Goal: Transaction & Acquisition: Obtain resource

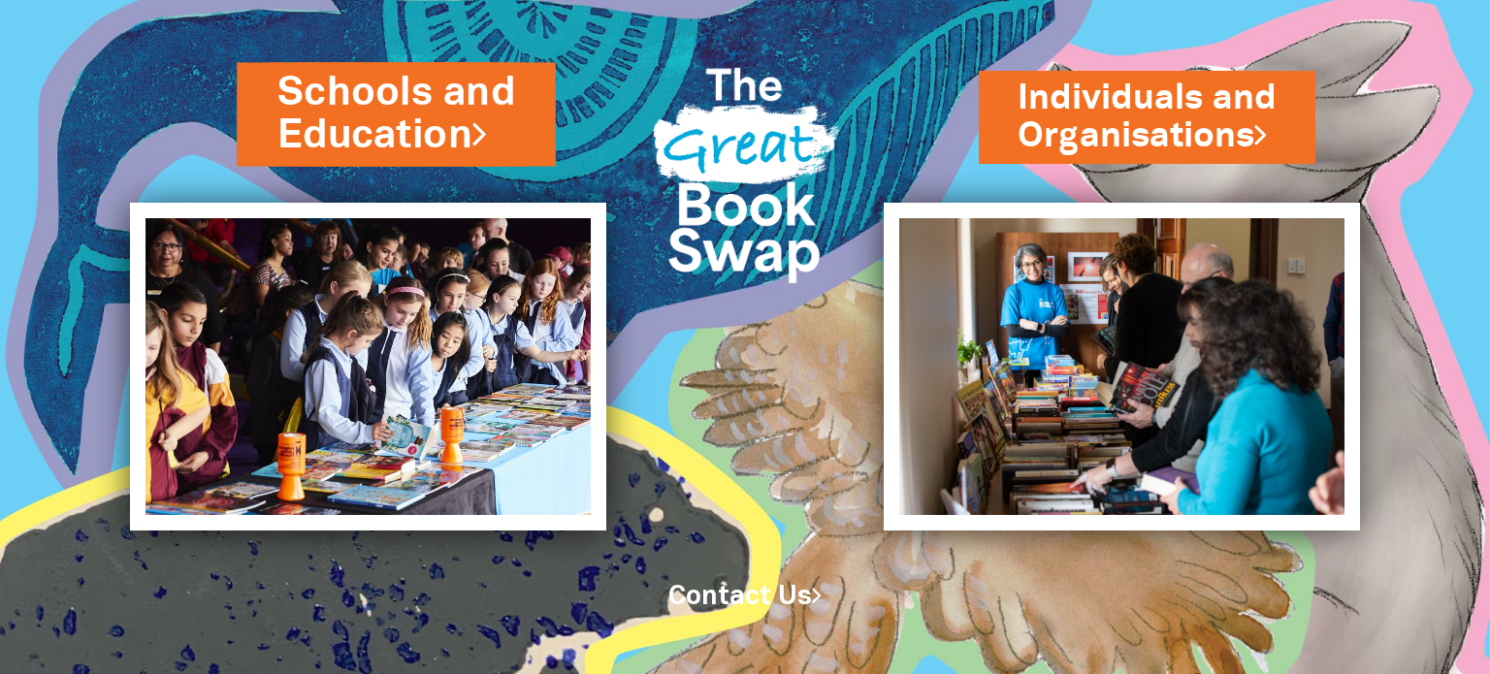
click at [307, 148] on link "Schools and Education" at bounding box center [396, 114] width 238 height 98
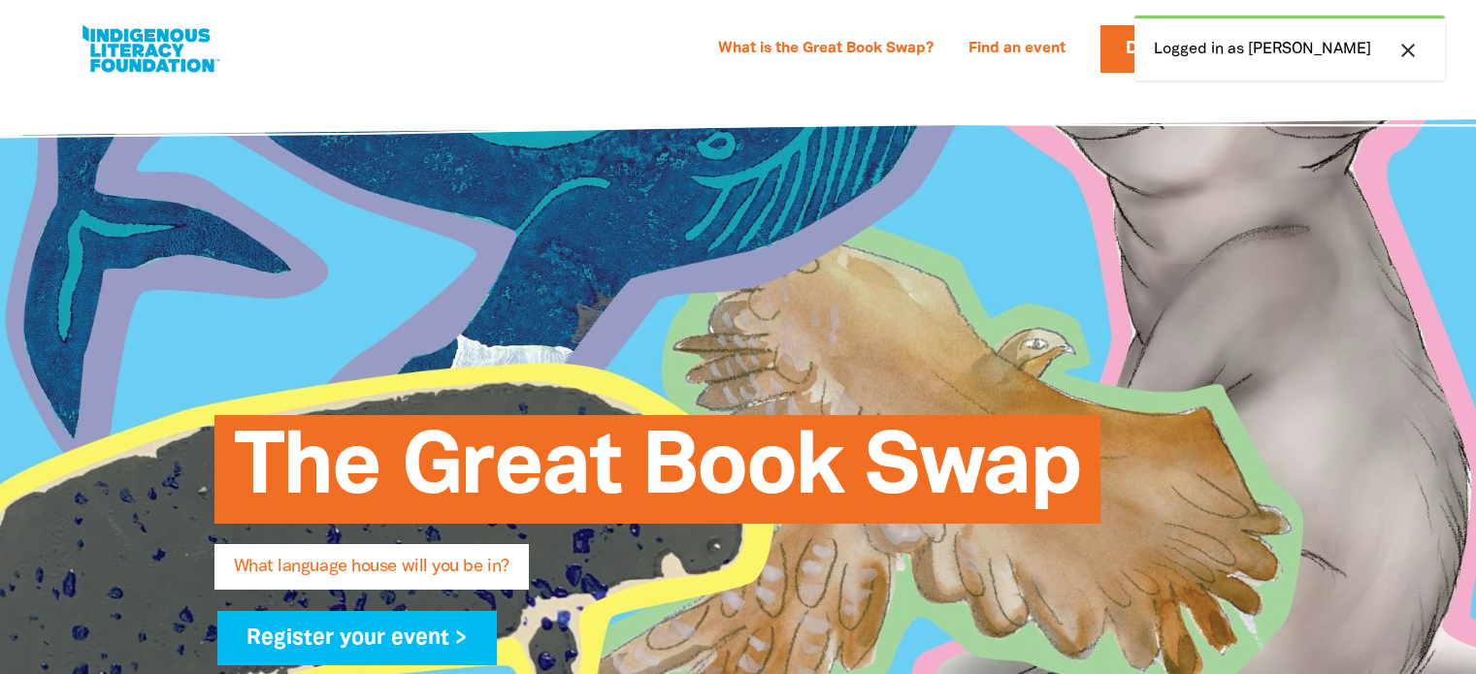
select select "high-school"
click at [1415, 48] on icon "close" at bounding box center [1407, 50] width 23 height 23
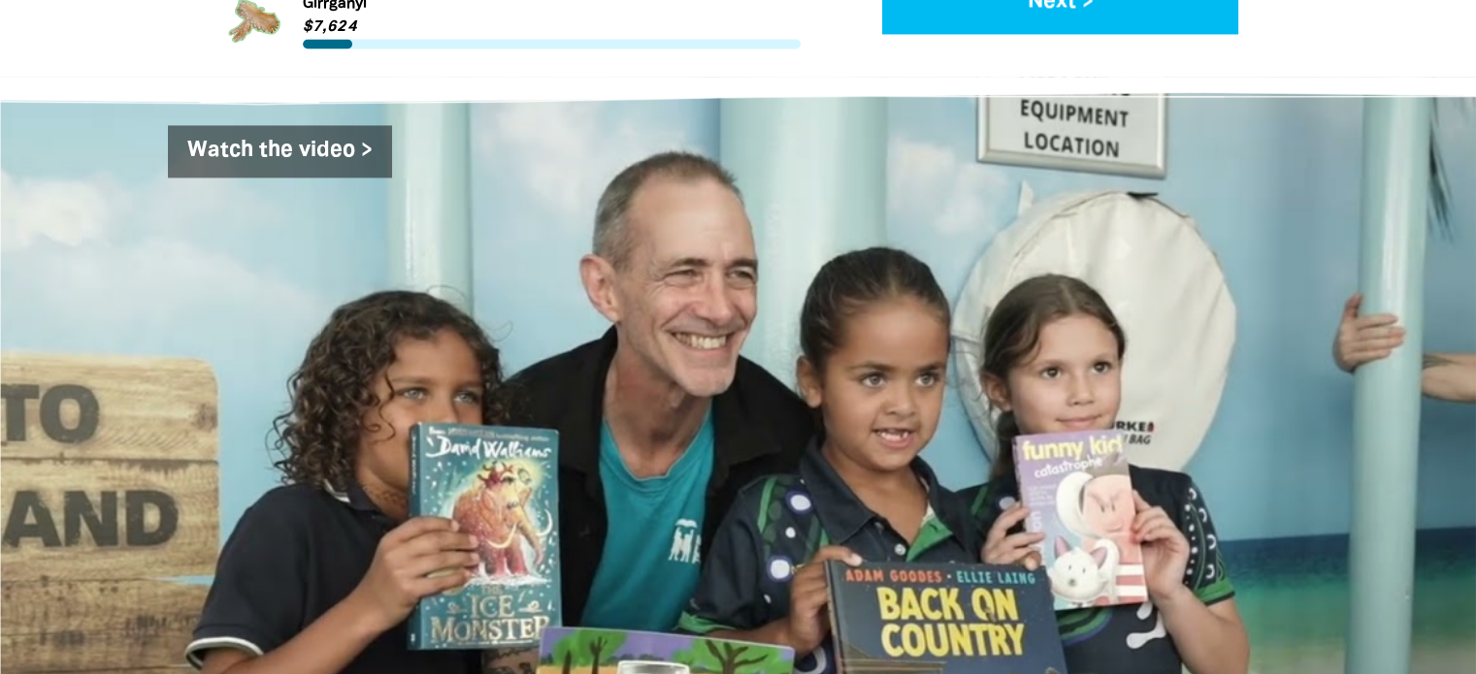
scroll to position [2577, 0]
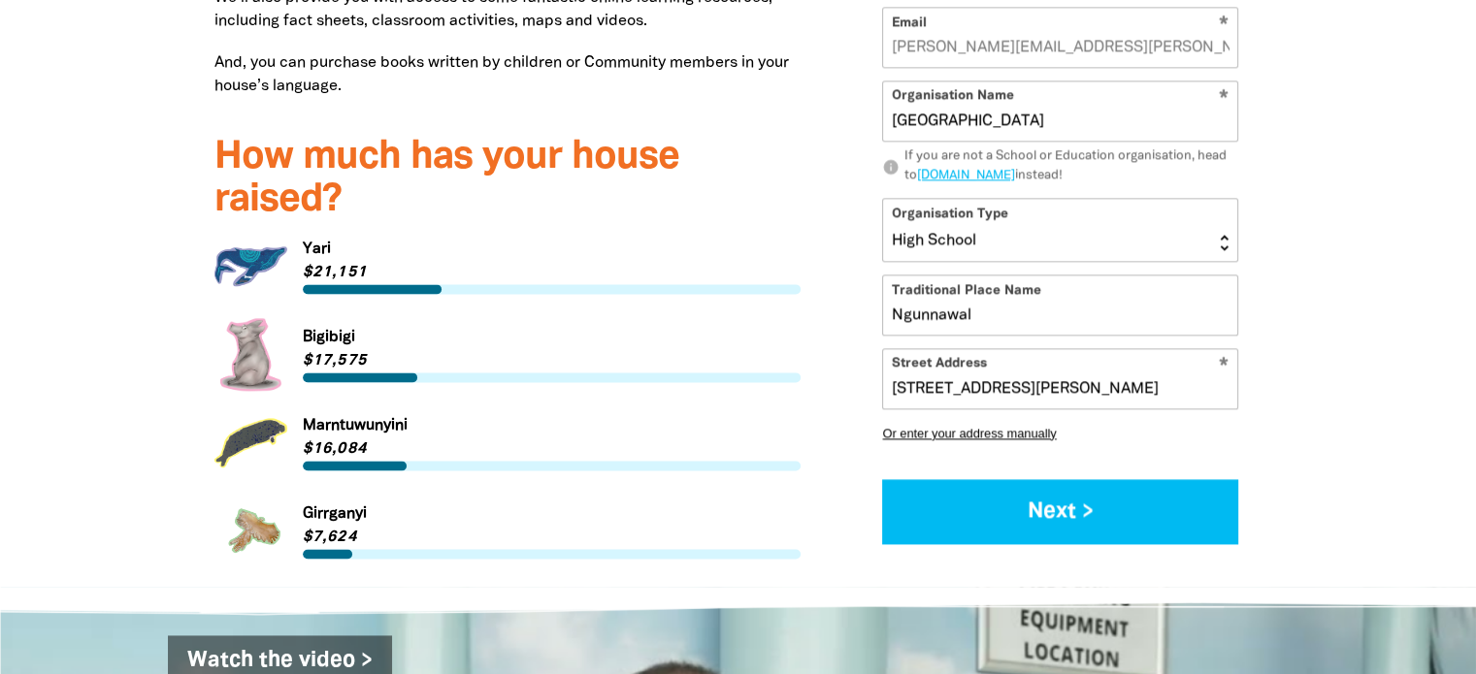
click at [362, 254] on link "Link to Yari" at bounding box center [507, 266] width 587 height 73
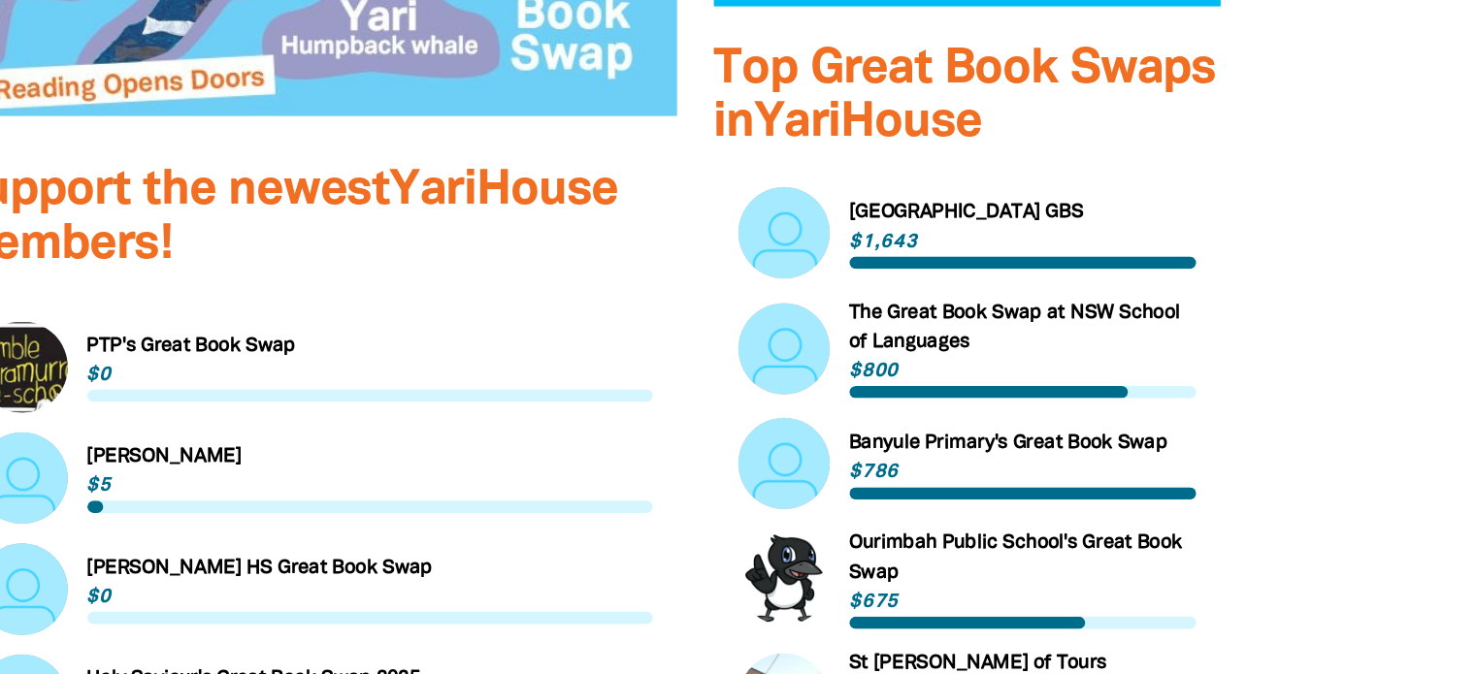
scroll to position [985, 0]
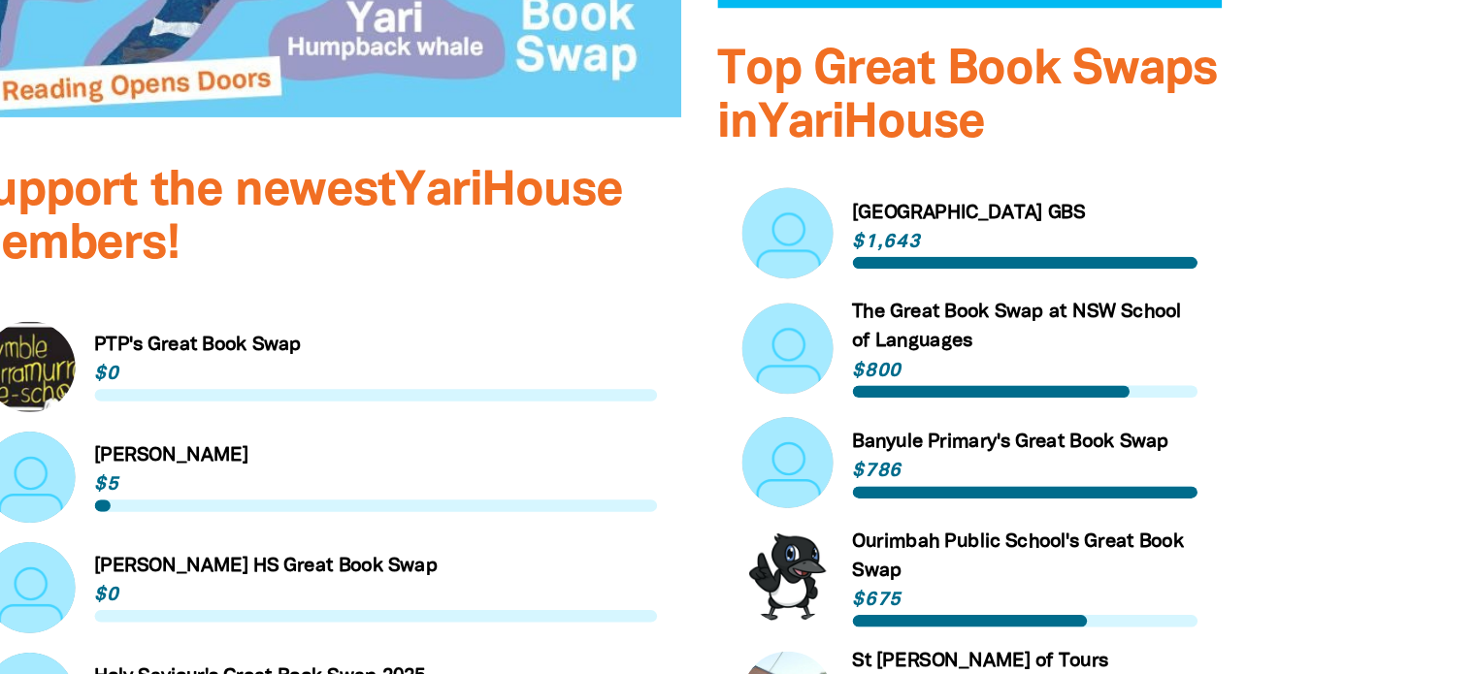
click at [1092, 207] on link "Link to [GEOGRAPHIC_DATA] GBS" at bounding box center [1041, 233] width 365 height 73
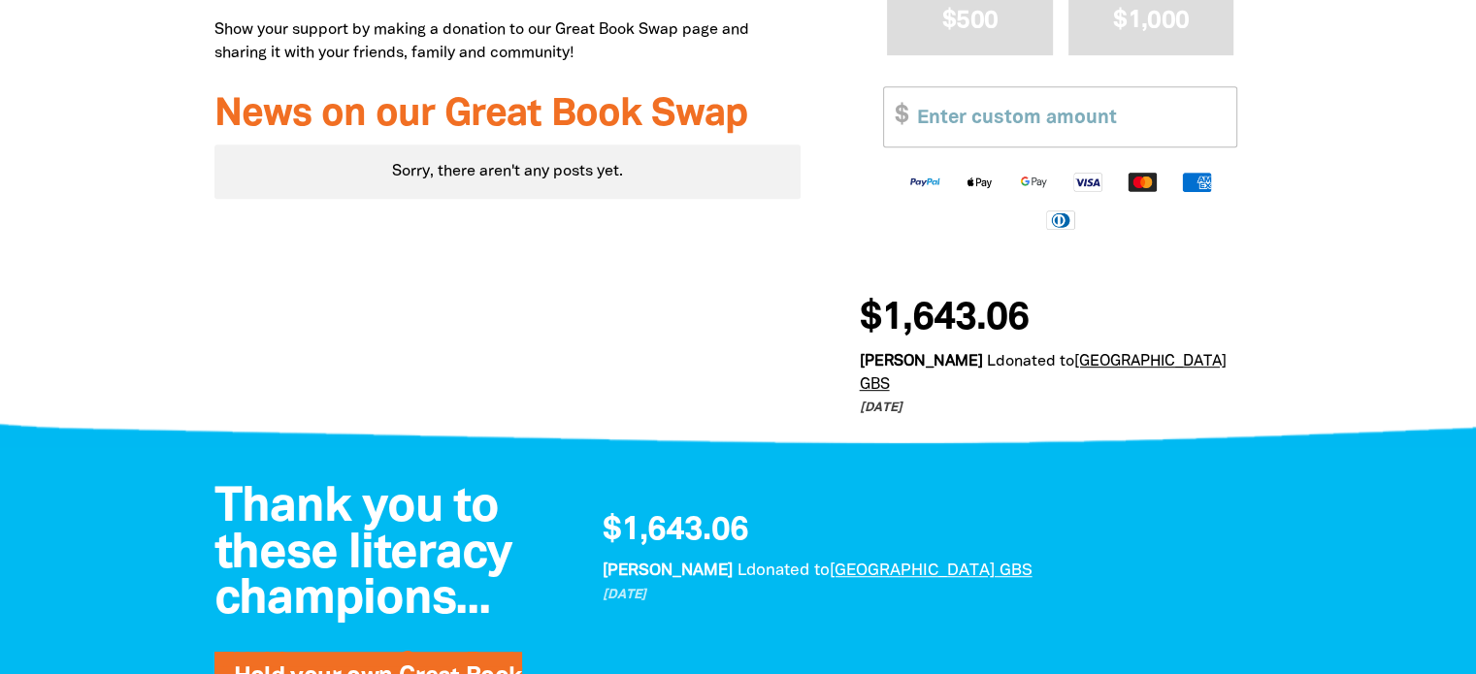
scroll to position [917, 0]
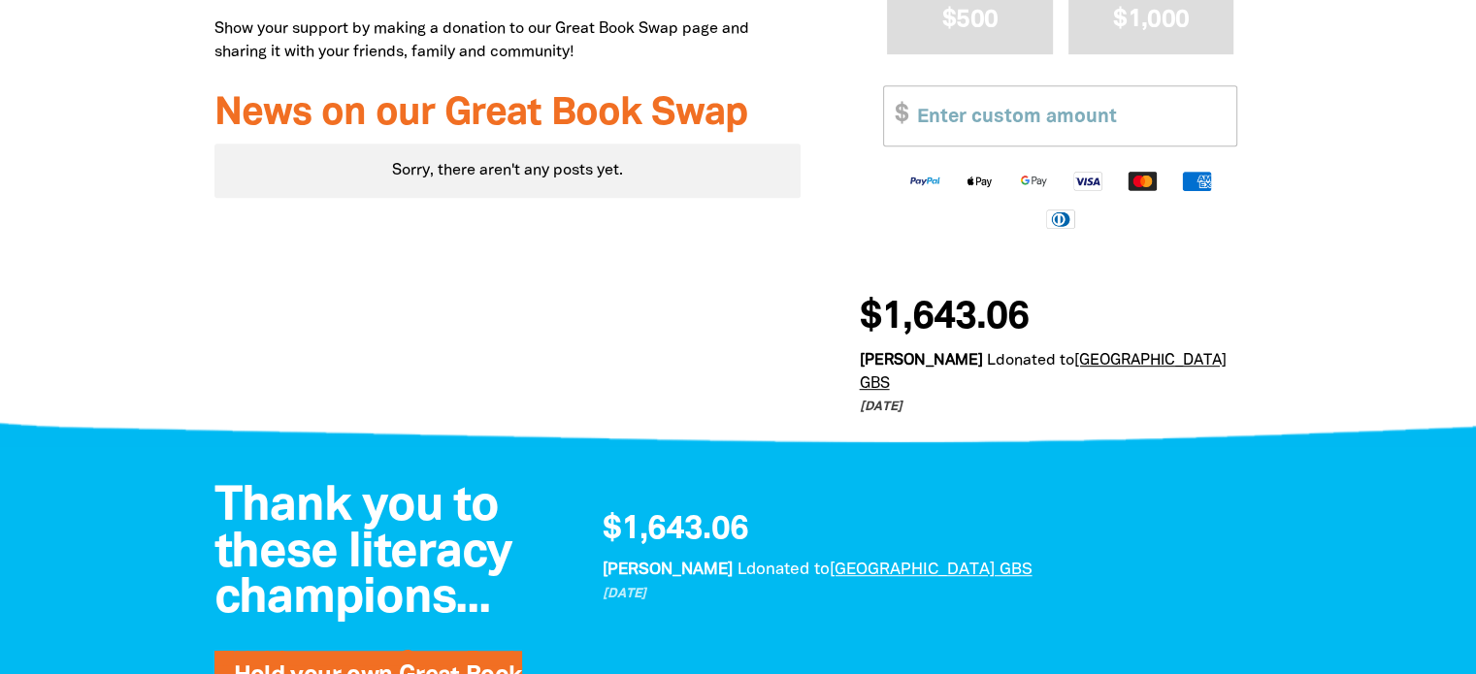
click at [913, 338] on span "$1,643.06" at bounding box center [943, 318] width 169 height 39
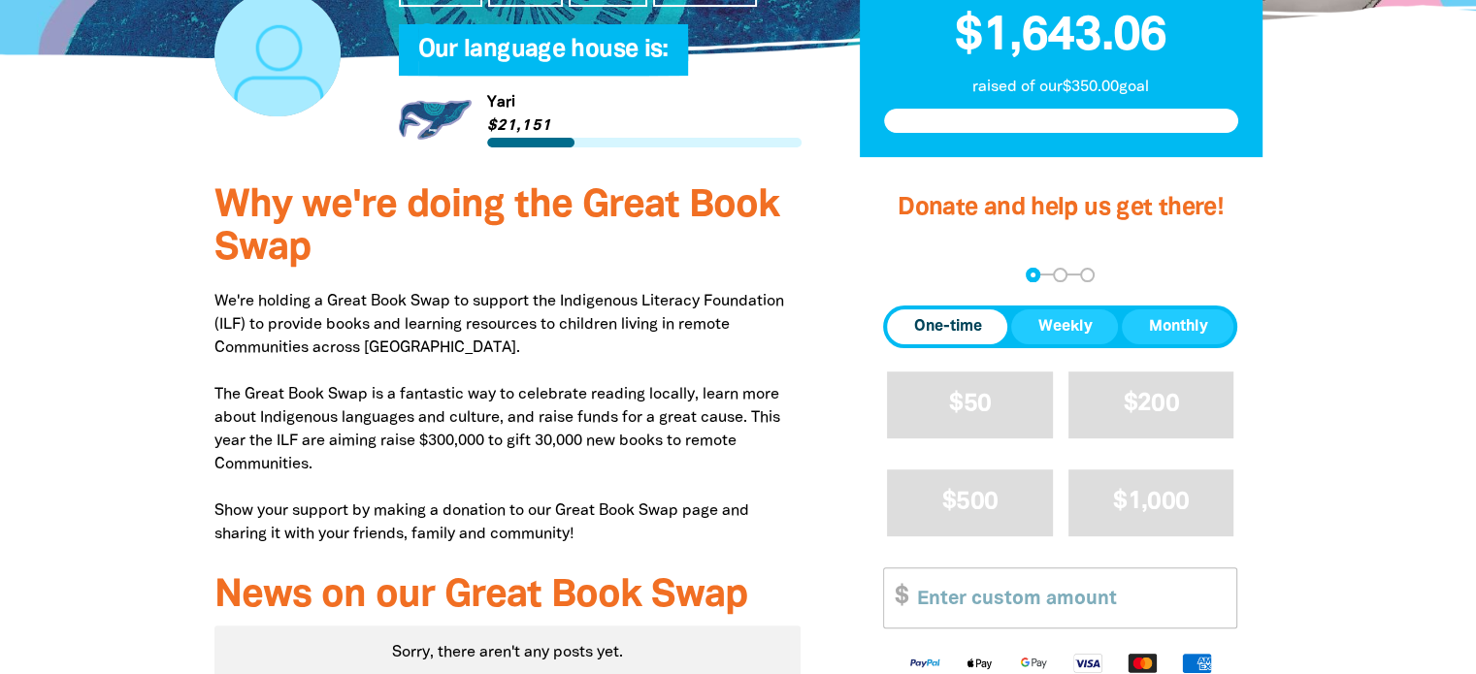
scroll to position [206, 0]
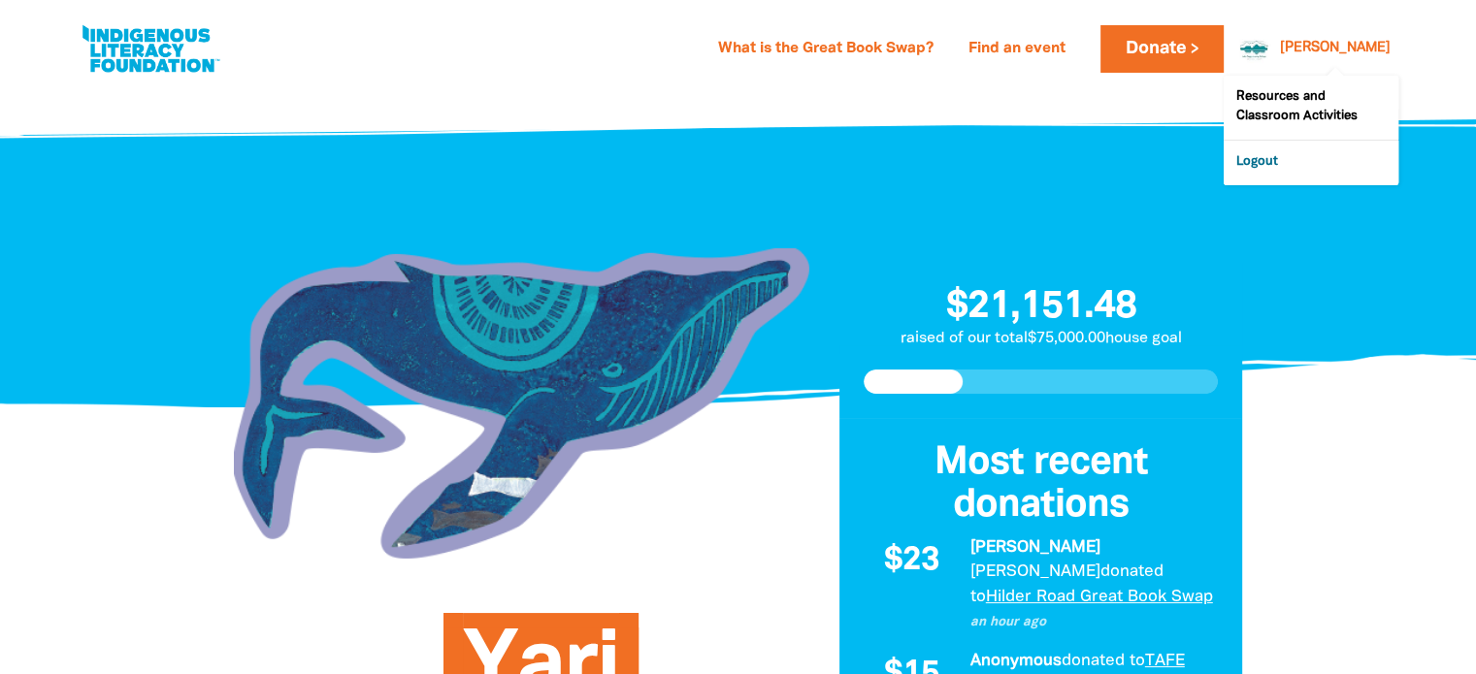
click at [1301, 153] on link "Logout" at bounding box center [1310, 163] width 175 height 45
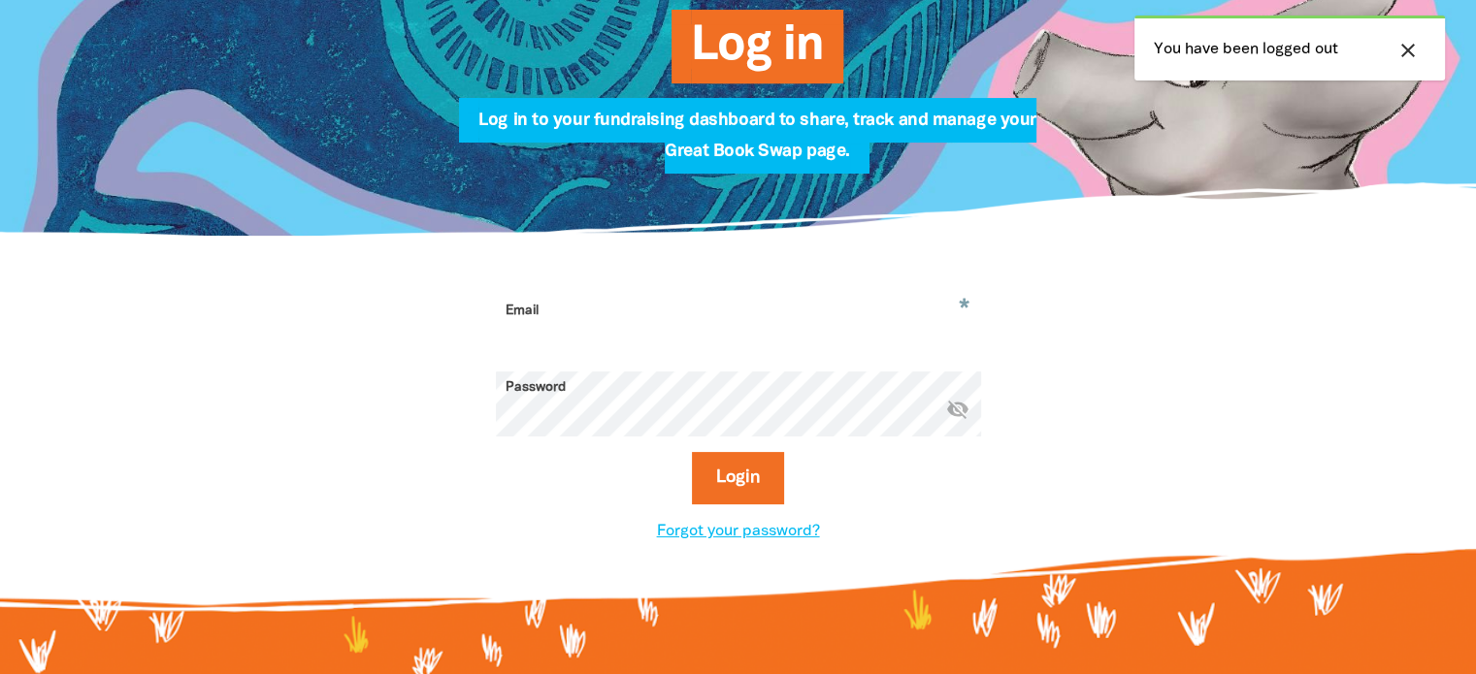
scroll to position [306, 0]
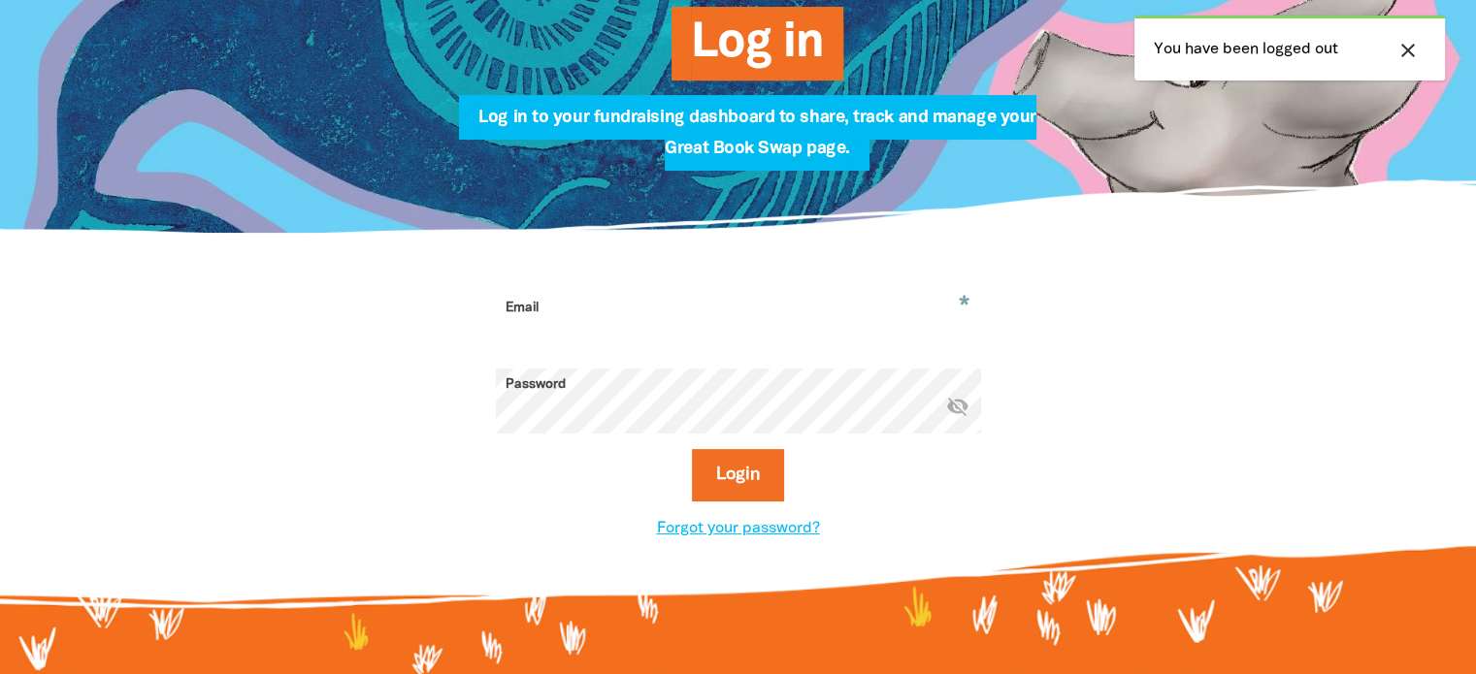
click at [705, 321] on input "Email" at bounding box center [738, 322] width 485 height 61
type input "[PERSON_NAME][EMAIL_ADDRESS][PERSON_NAME][DOMAIN_NAME]"
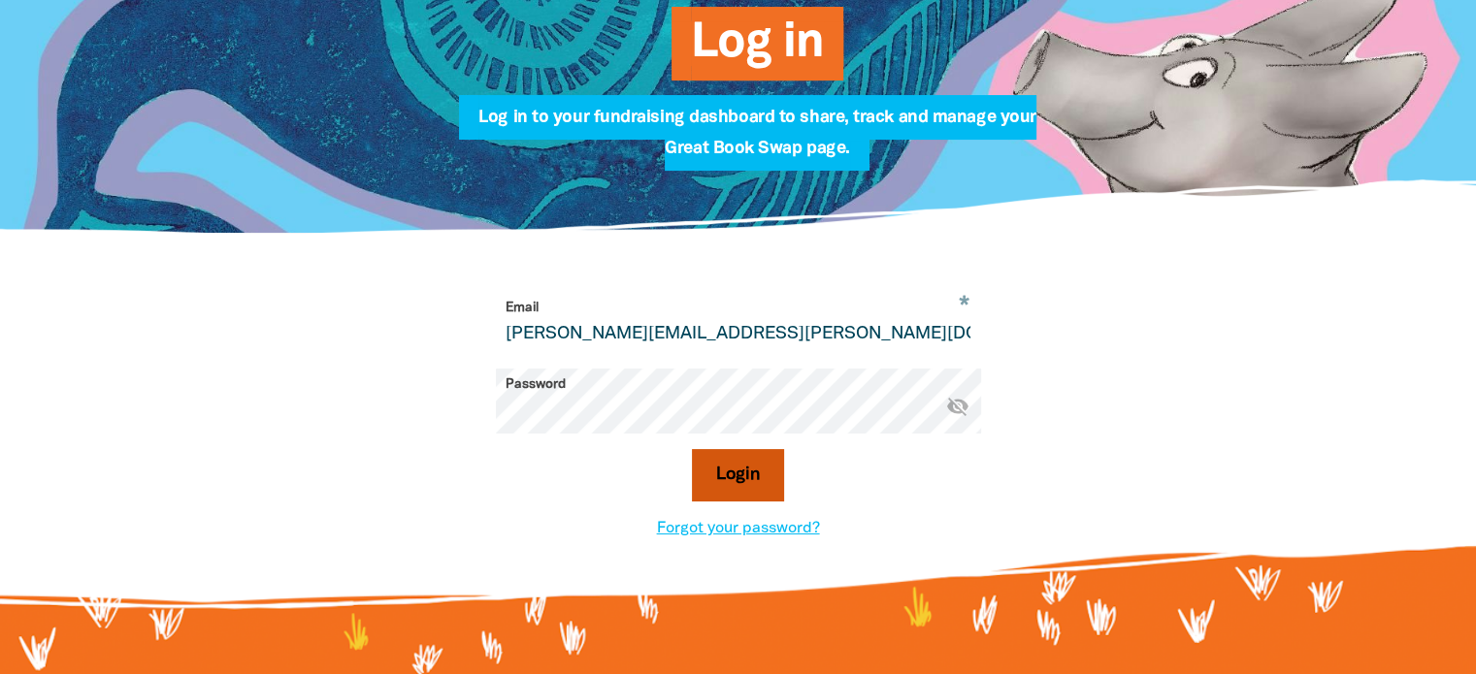
click at [744, 471] on button "Login" at bounding box center [738, 475] width 92 height 52
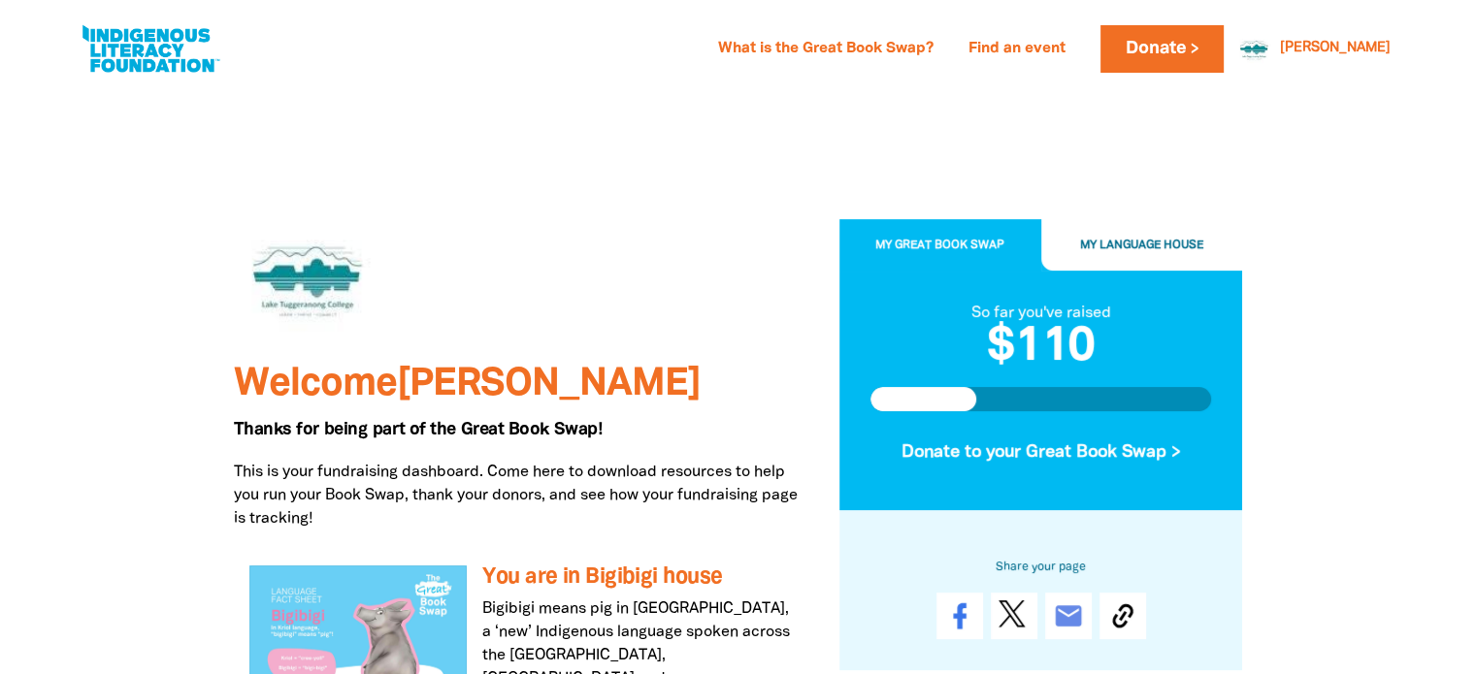
click at [982, 235] on button "My Great Book Swap" at bounding box center [940, 245] width 202 height 52
click at [1137, 223] on button "My Language House" at bounding box center [1142, 245] width 202 height 52
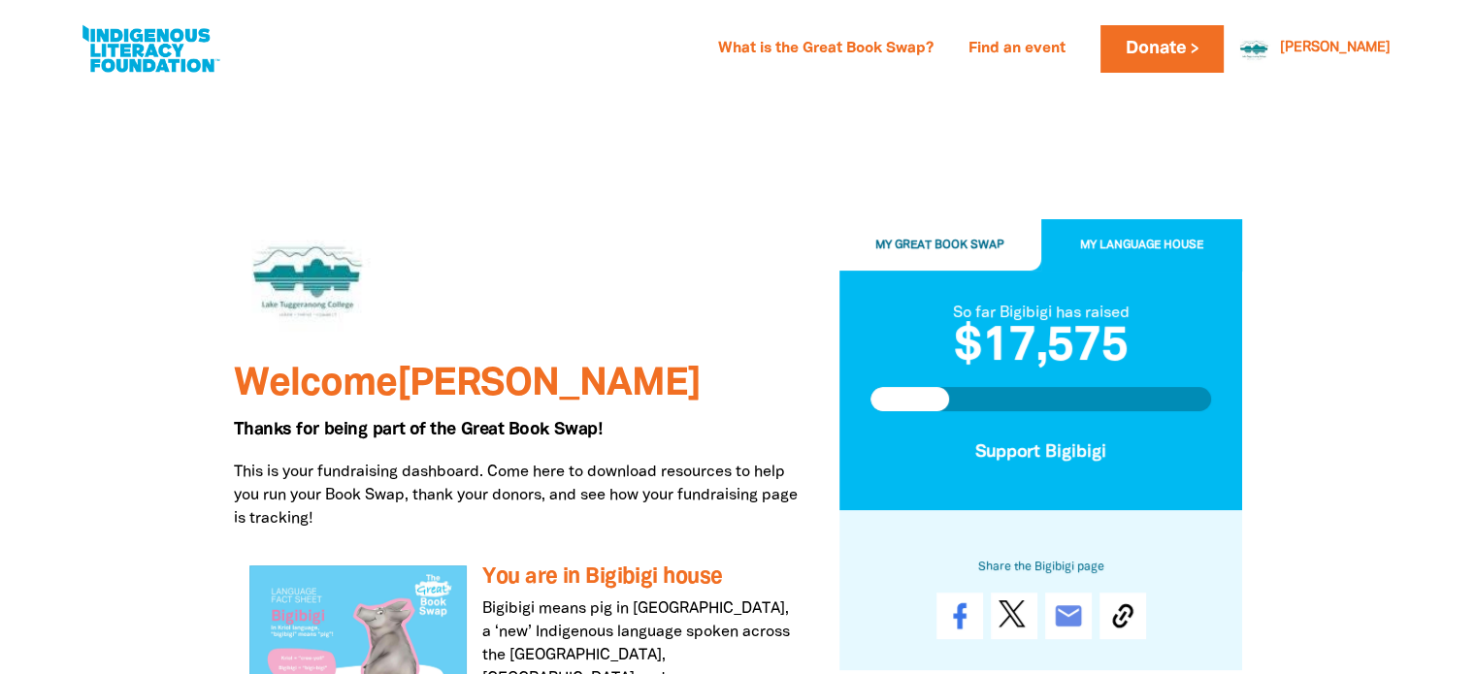
click at [899, 264] on button "My Great Book Swap" at bounding box center [940, 245] width 202 height 52
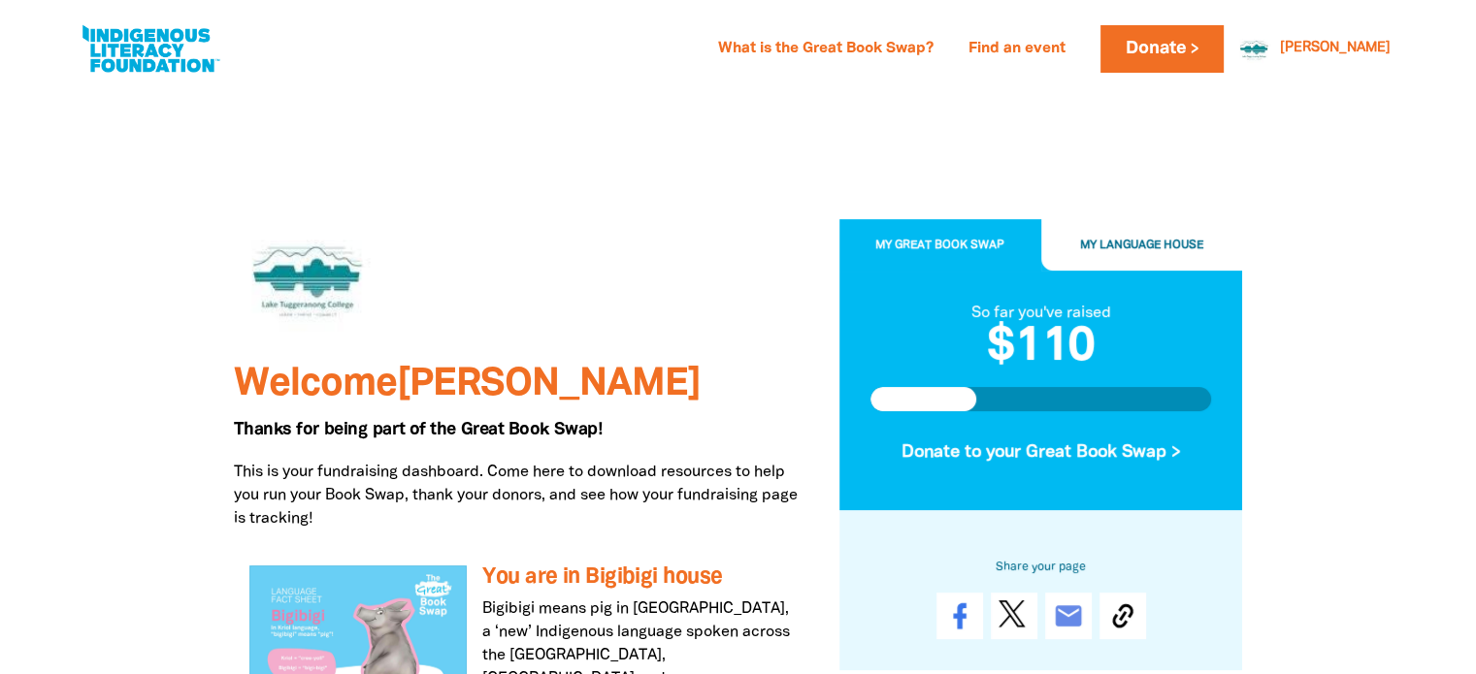
click at [1172, 265] on button "My Language House" at bounding box center [1142, 245] width 202 height 52
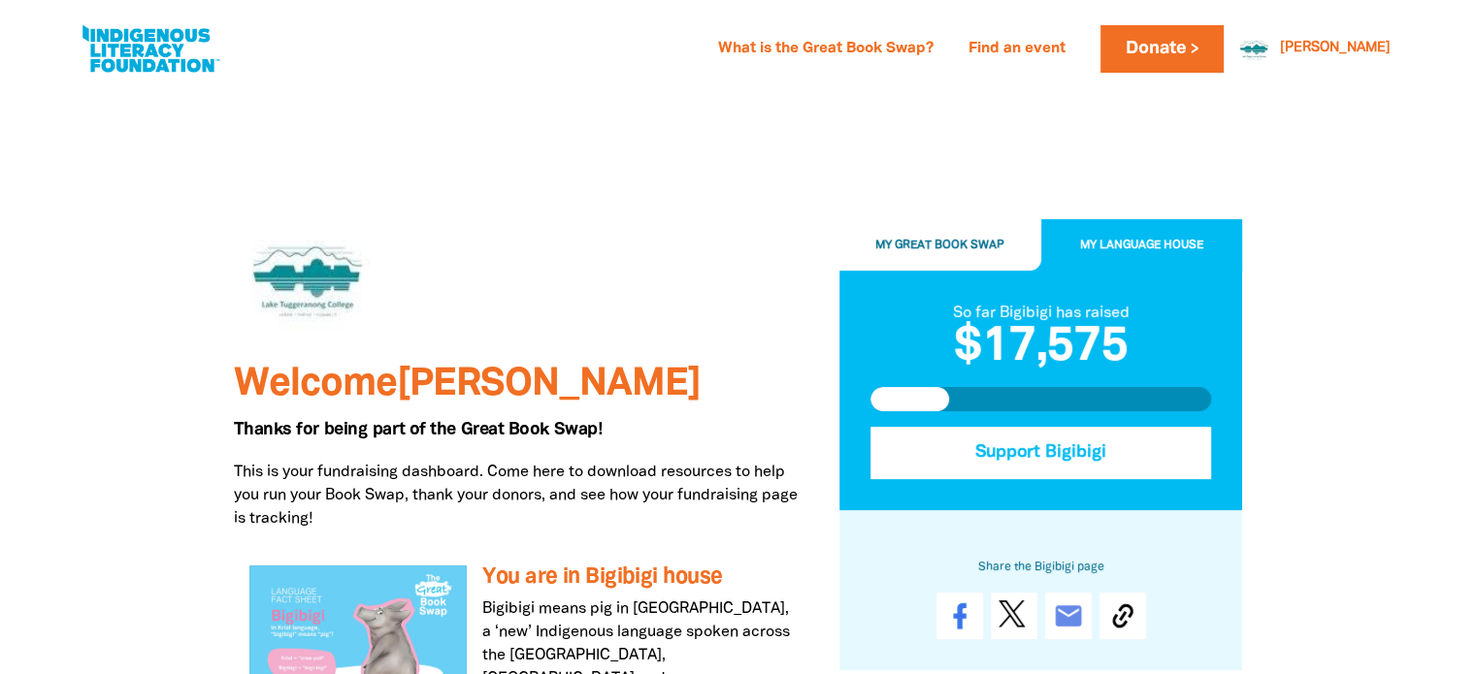
click at [1045, 444] on button "Support Bigibigi" at bounding box center [1040, 453] width 341 height 52
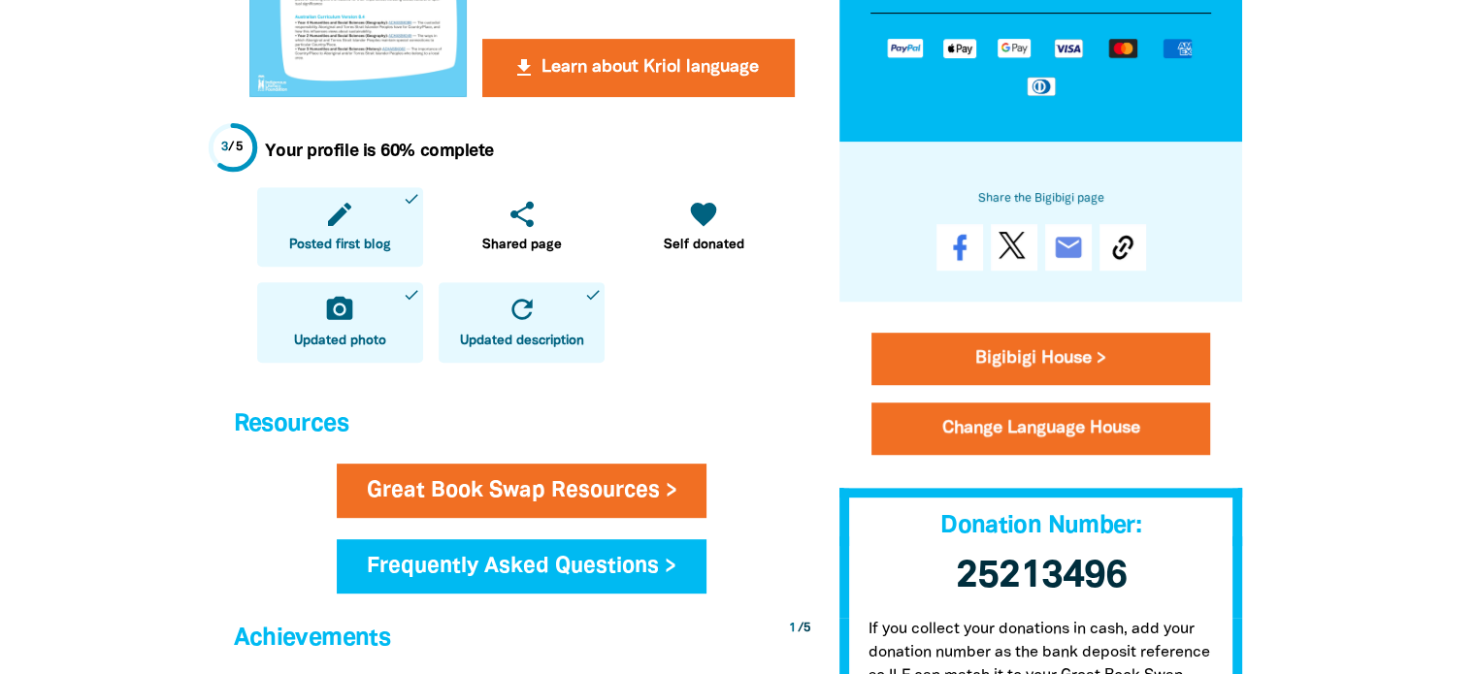
scroll to position [778, 0]
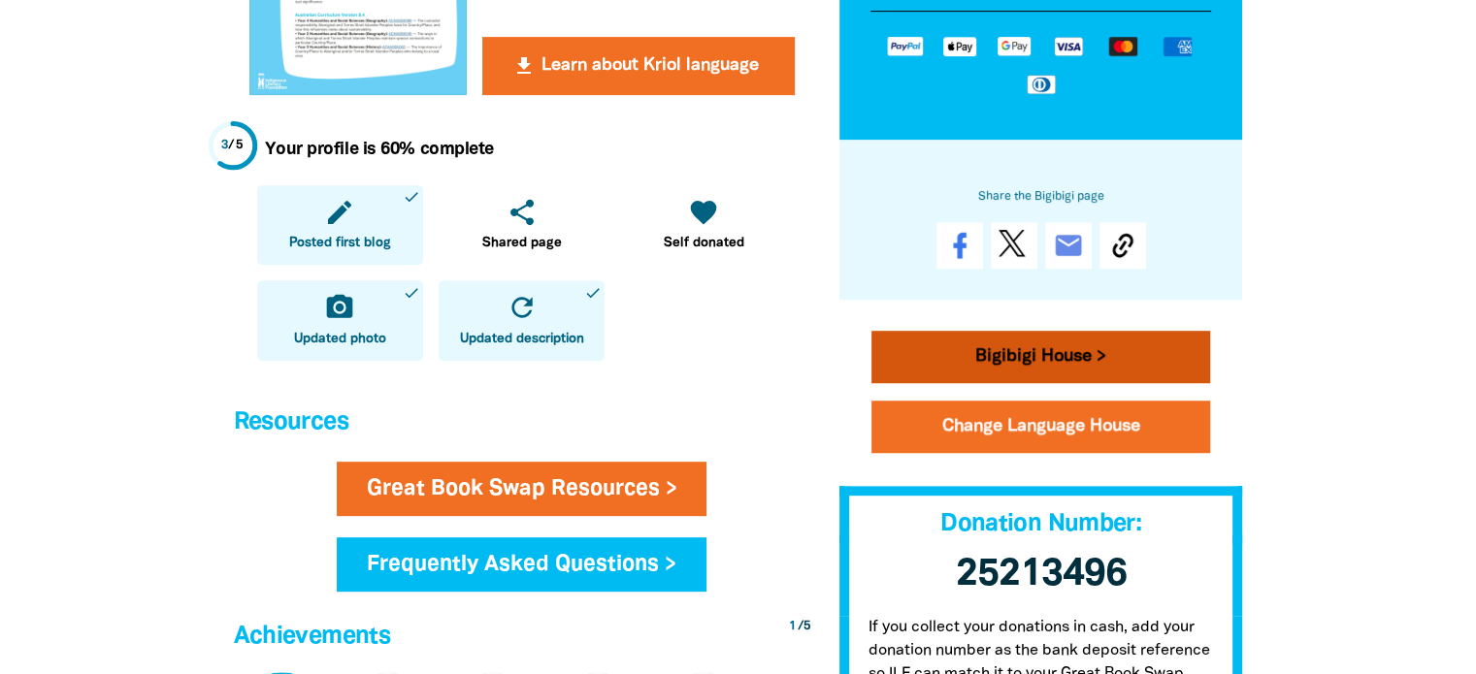
click at [1001, 348] on link "Bigibigi House >" at bounding box center [1041, 358] width 340 height 52
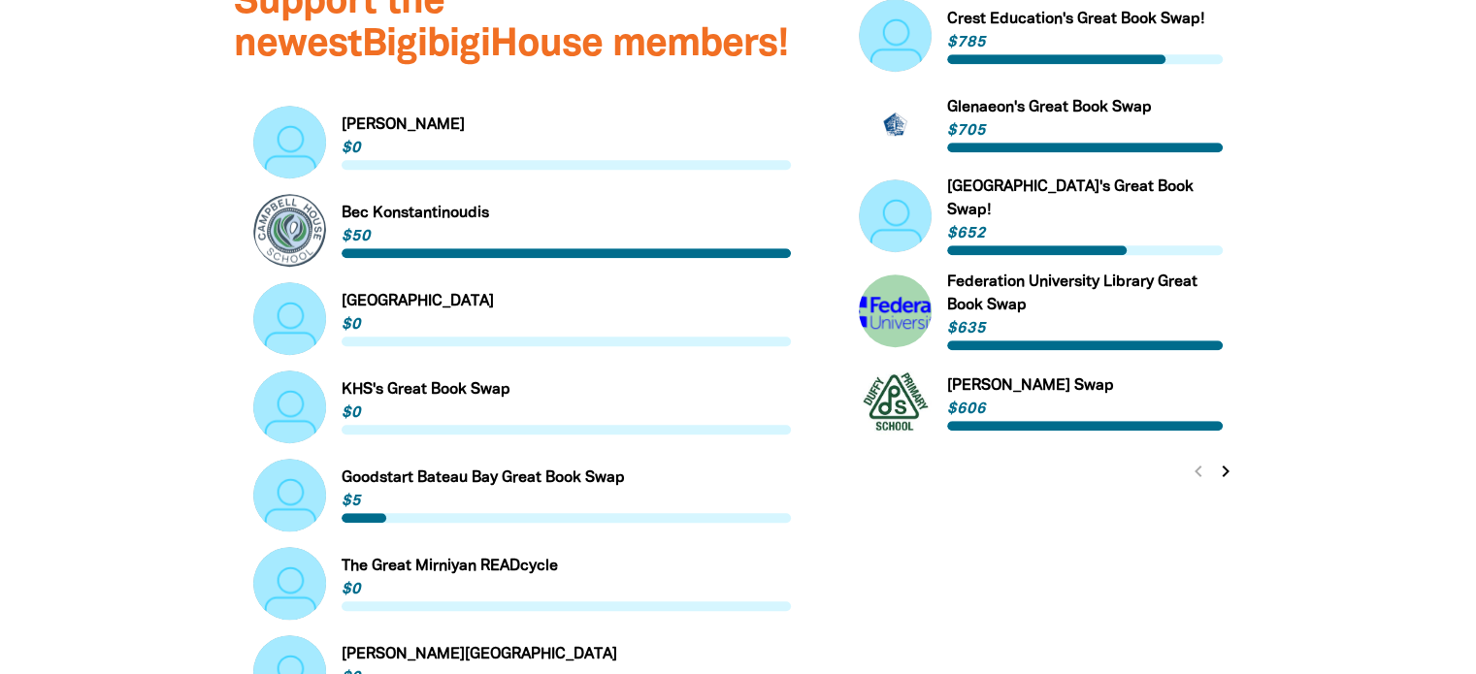
scroll to position [1220, 0]
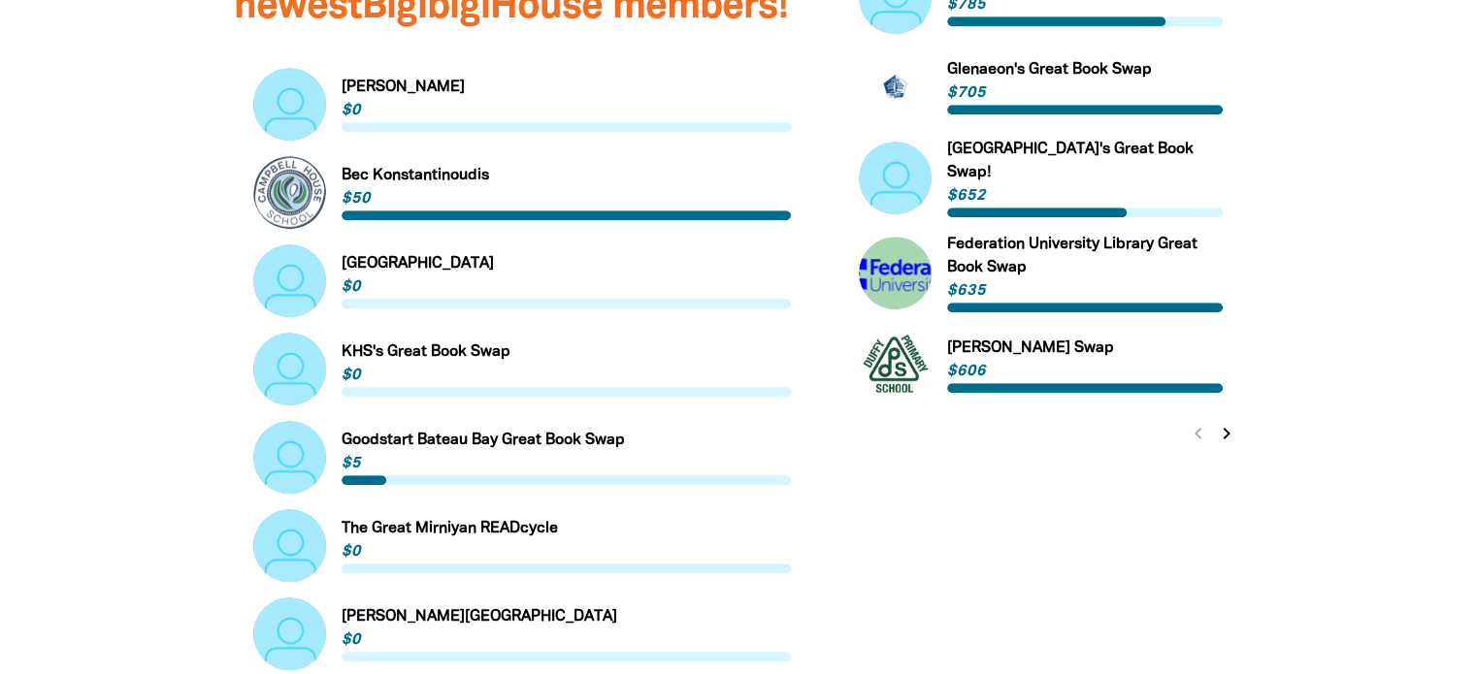
click at [1230, 438] on icon "chevron_right" at bounding box center [1226, 433] width 23 height 23
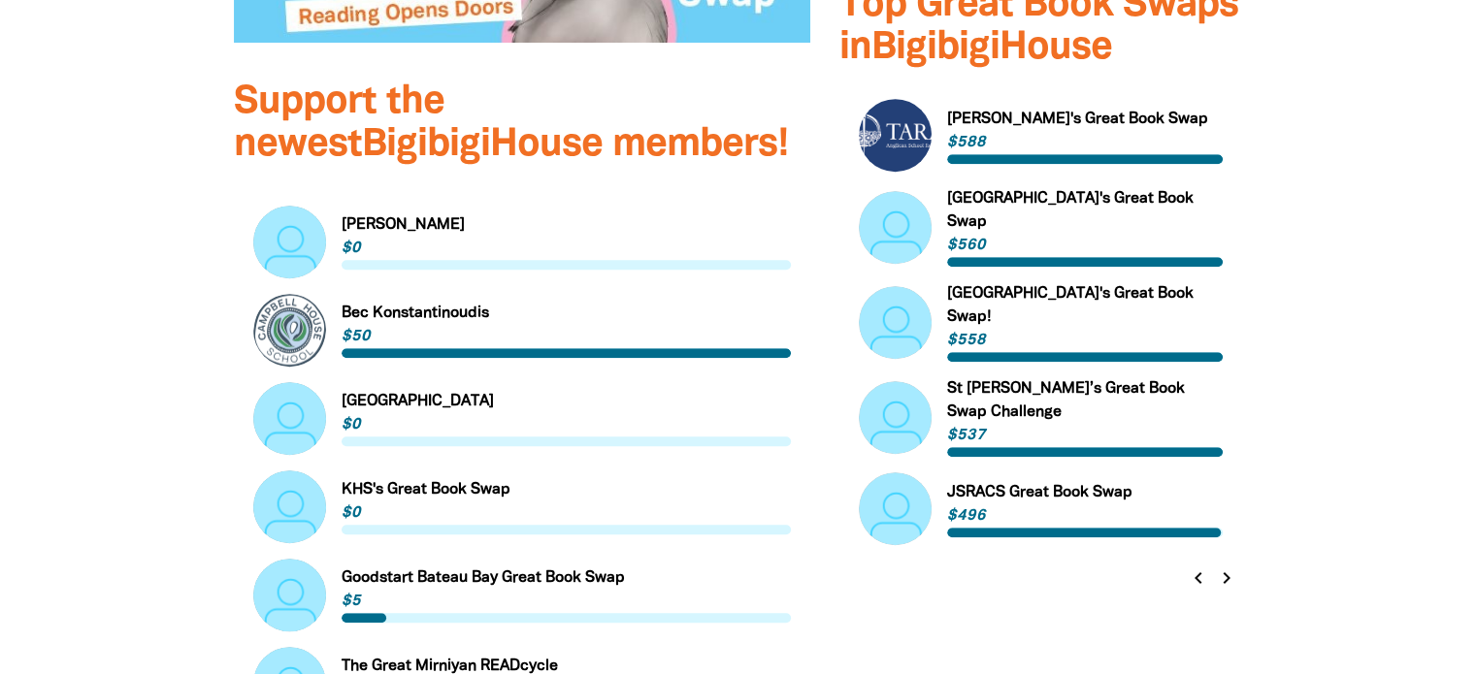
scroll to position [1083, 0]
click at [1225, 580] on icon "chevron_right" at bounding box center [1226, 578] width 23 height 23
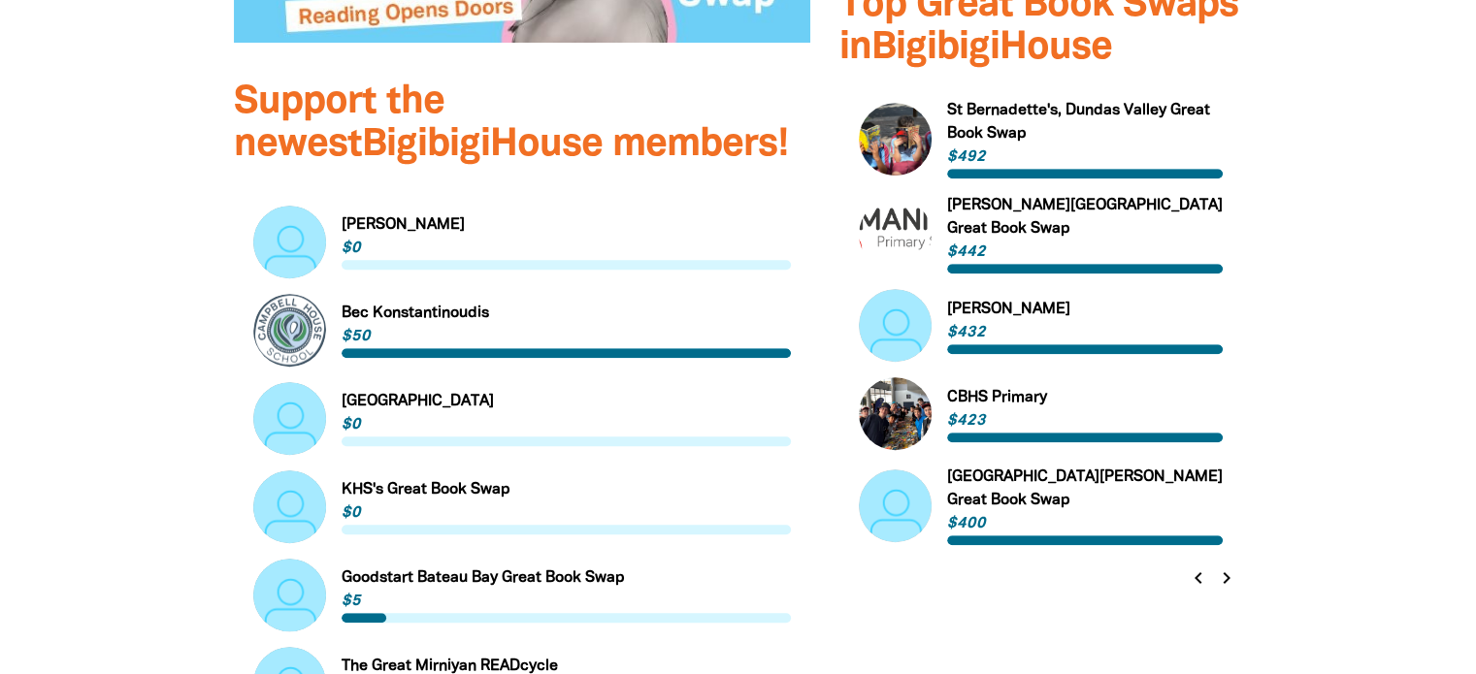
click at [1225, 580] on icon "chevron_right" at bounding box center [1226, 578] width 23 height 23
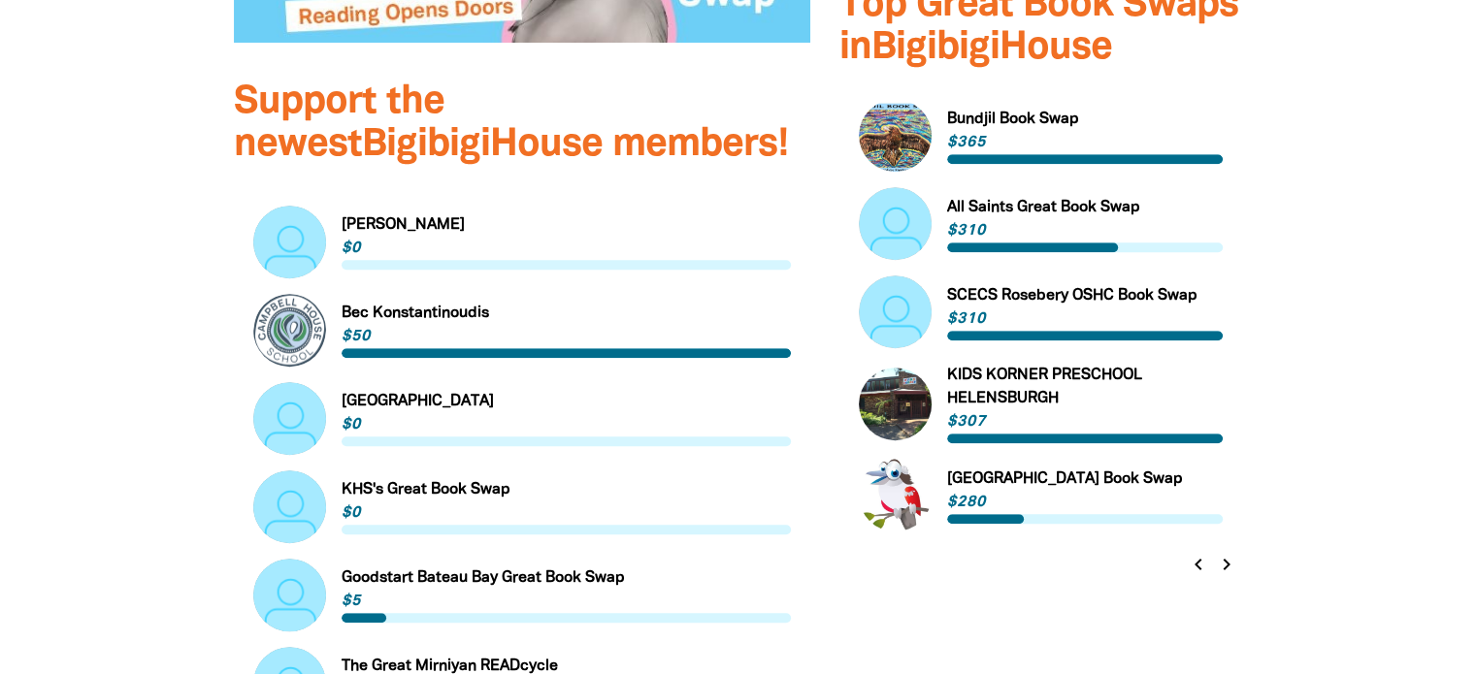
click at [1225, 576] on icon "chevron_right" at bounding box center [1226, 564] width 23 height 23
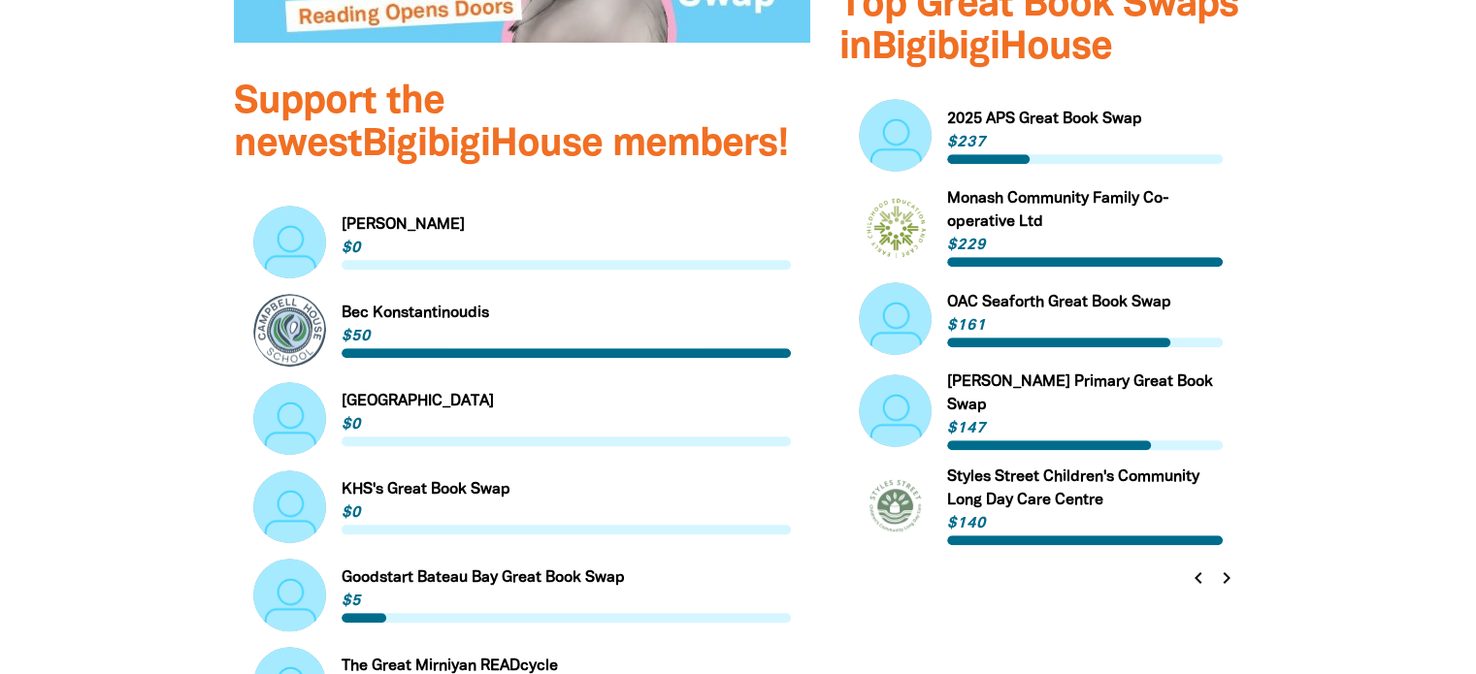
click at [1225, 580] on icon "chevron_right" at bounding box center [1226, 578] width 23 height 23
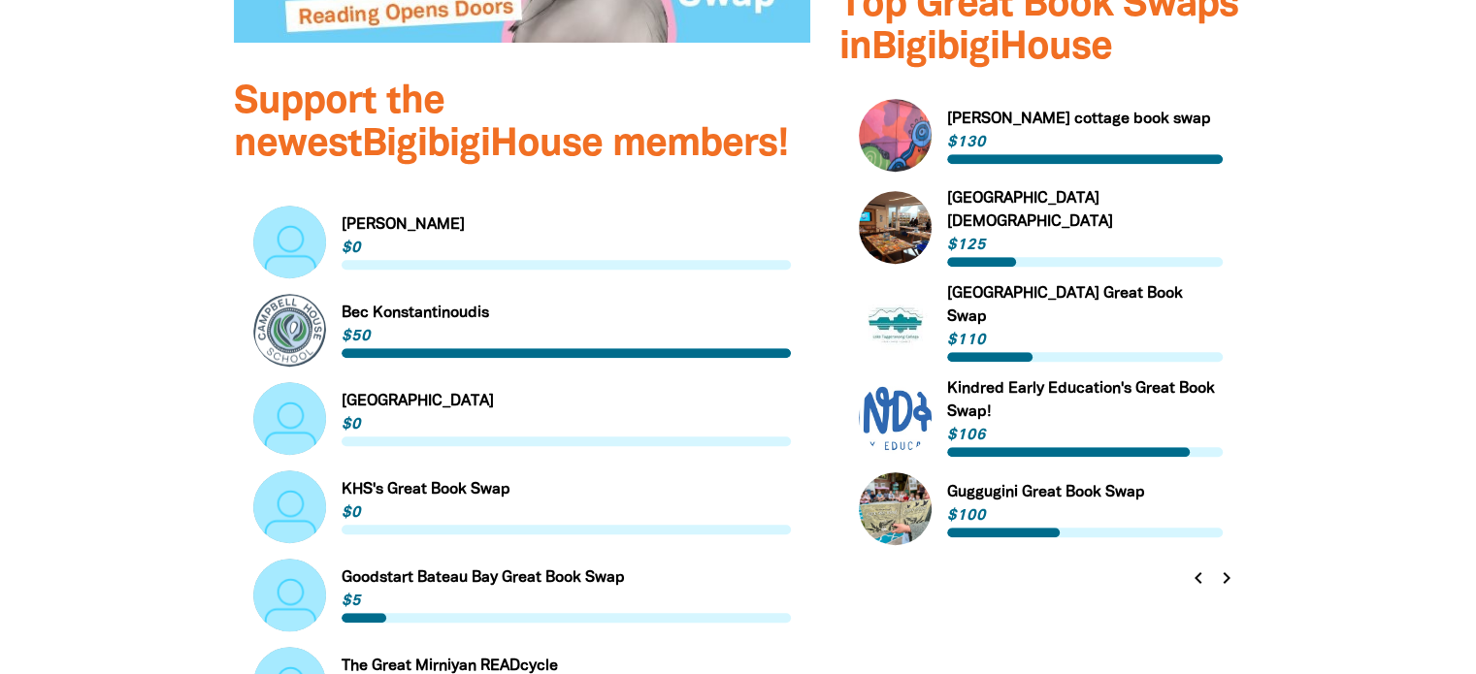
click at [1225, 580] on icon "chevron_right" at bounding box center [1226, 578] width 23 height 23
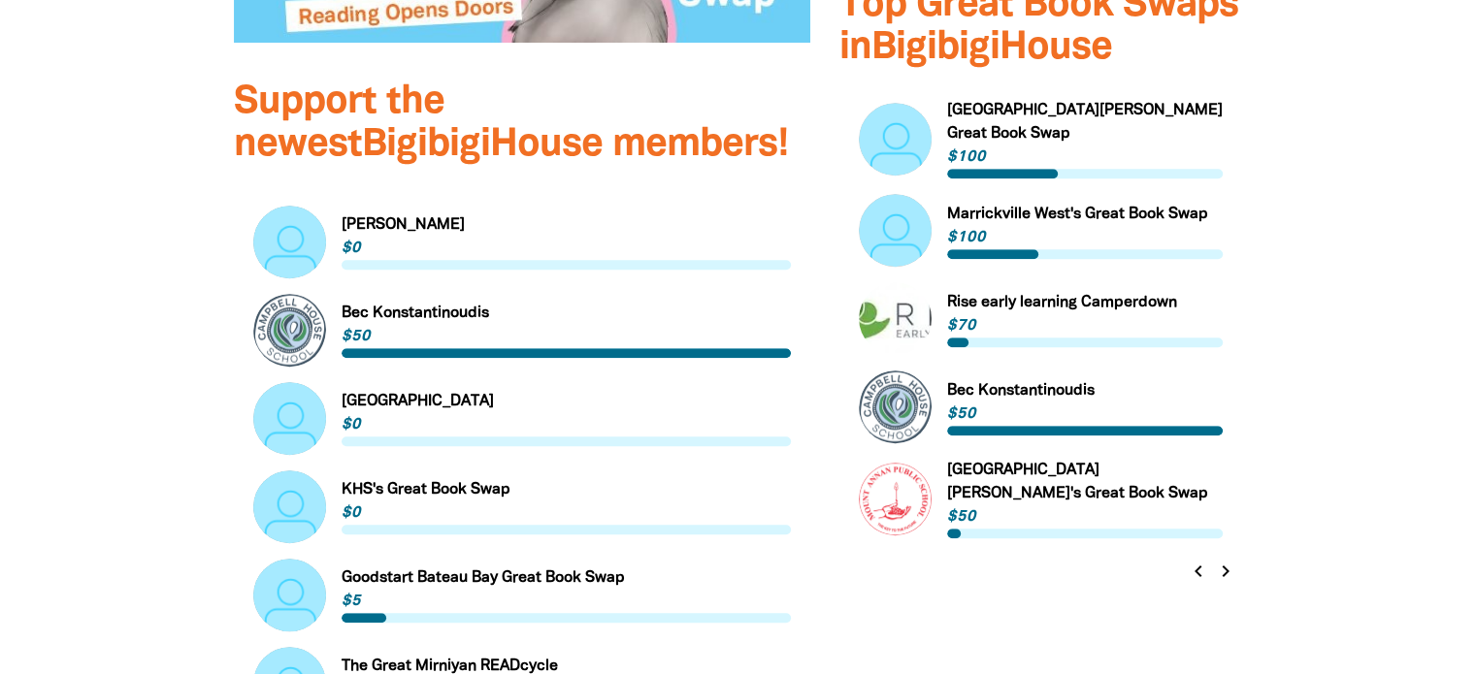
click at [1049, 387] on link "Link to Bec Konstantinoudis" at bounding box center [1041, 407] width 365 height 73
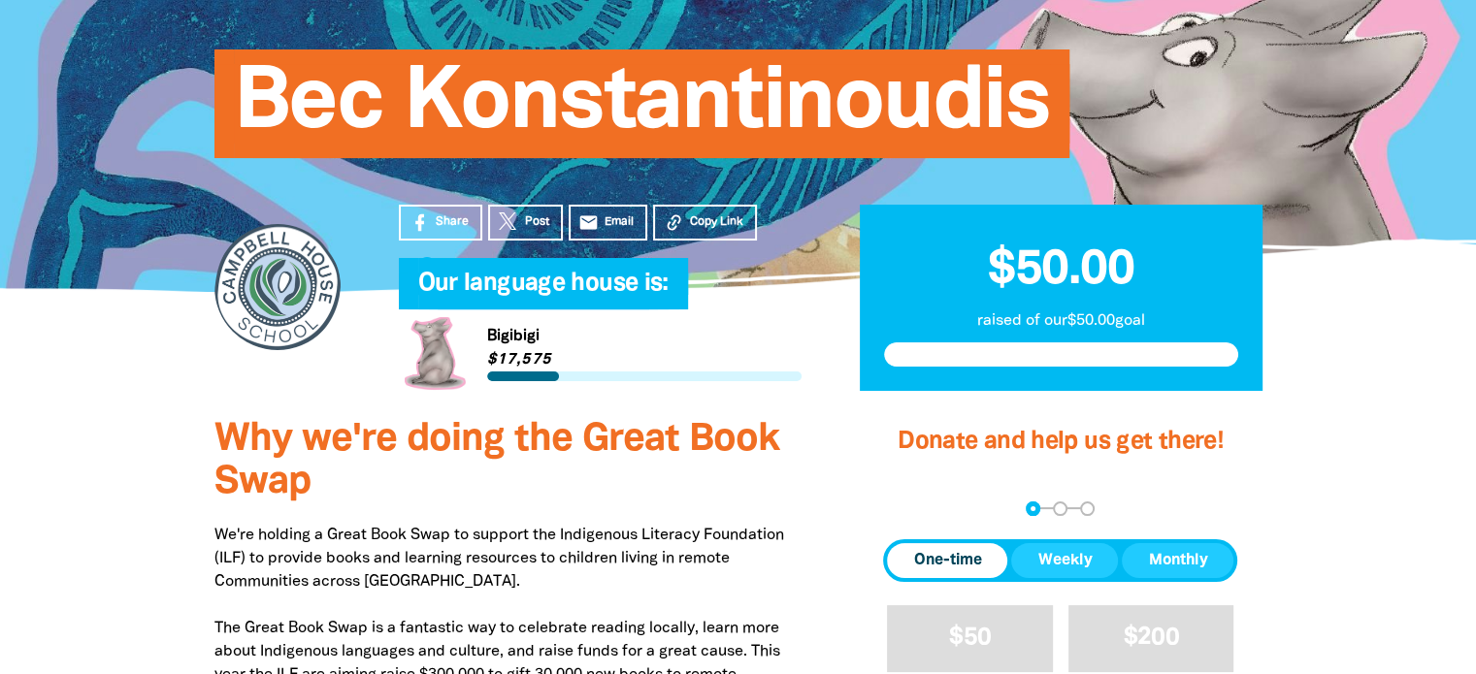
scroll to position [200, 0]
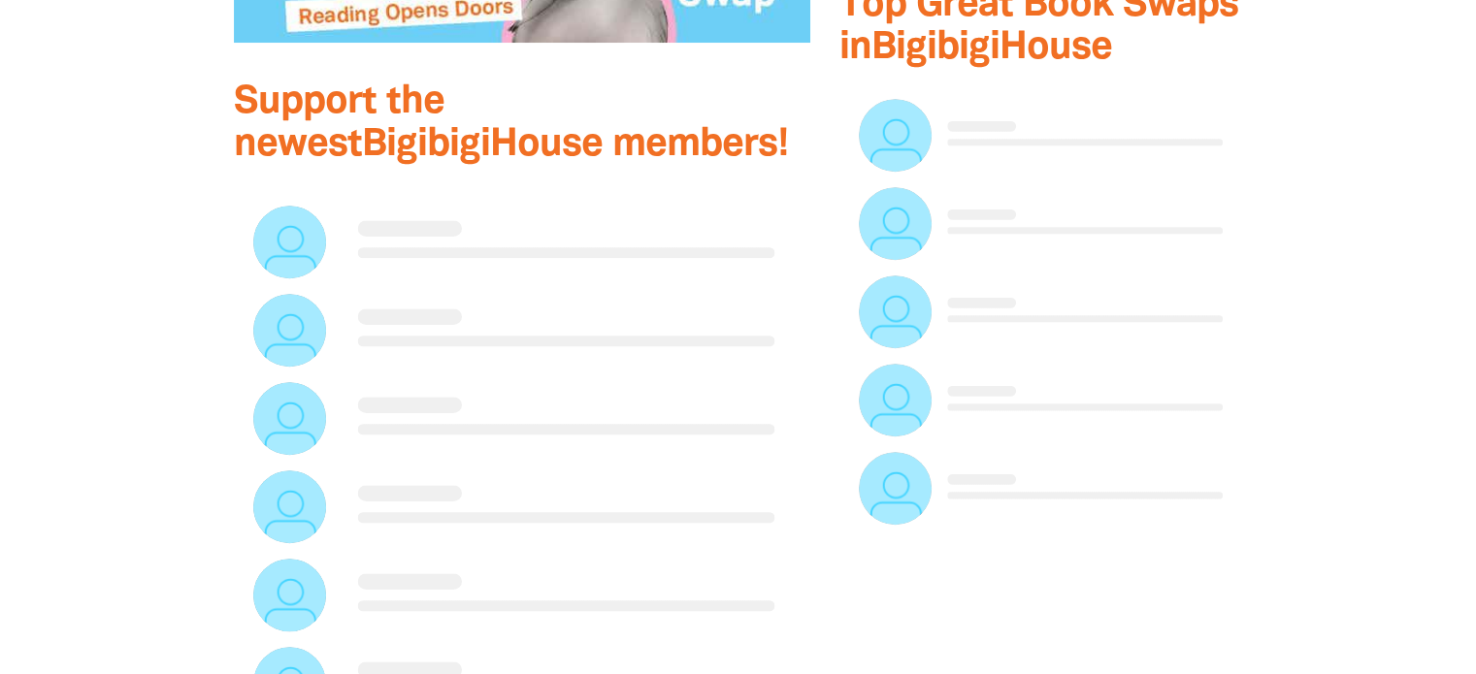
scroll to position [978, 0]
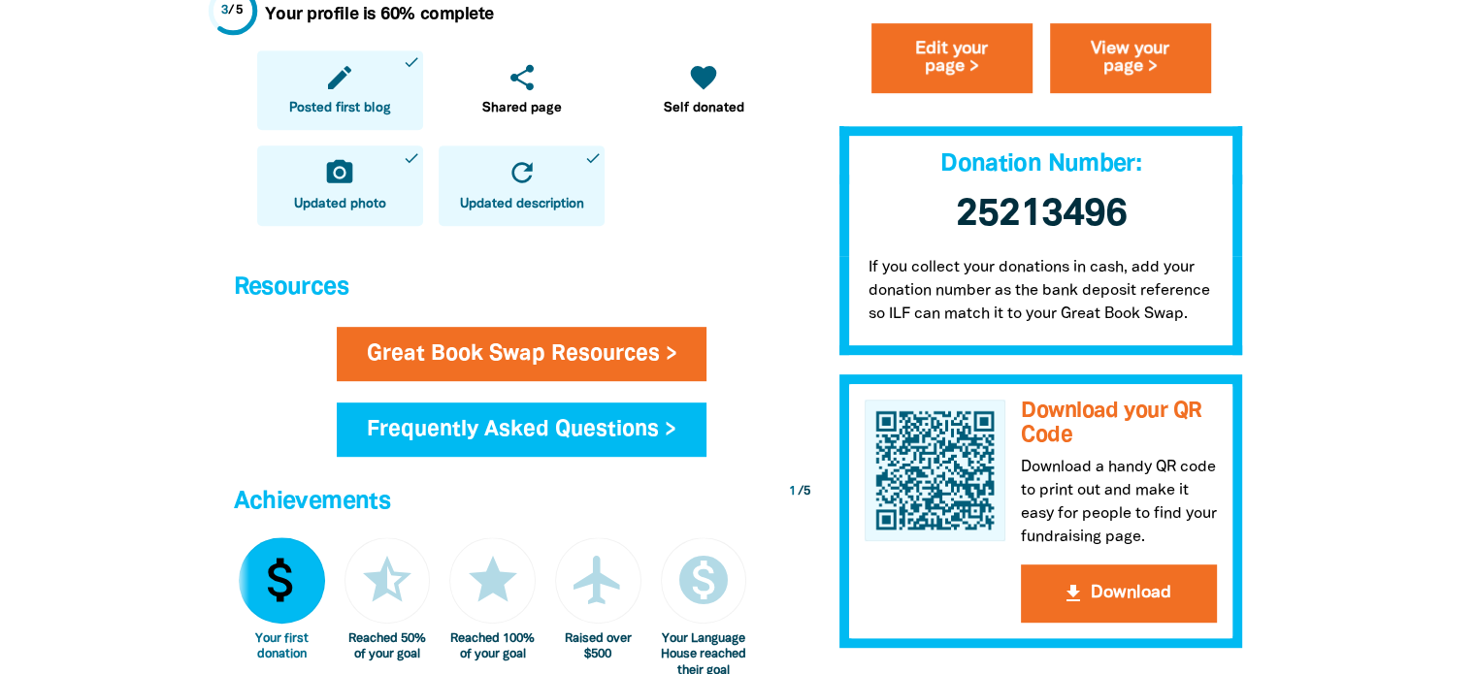
scroll to position [1011, 0]
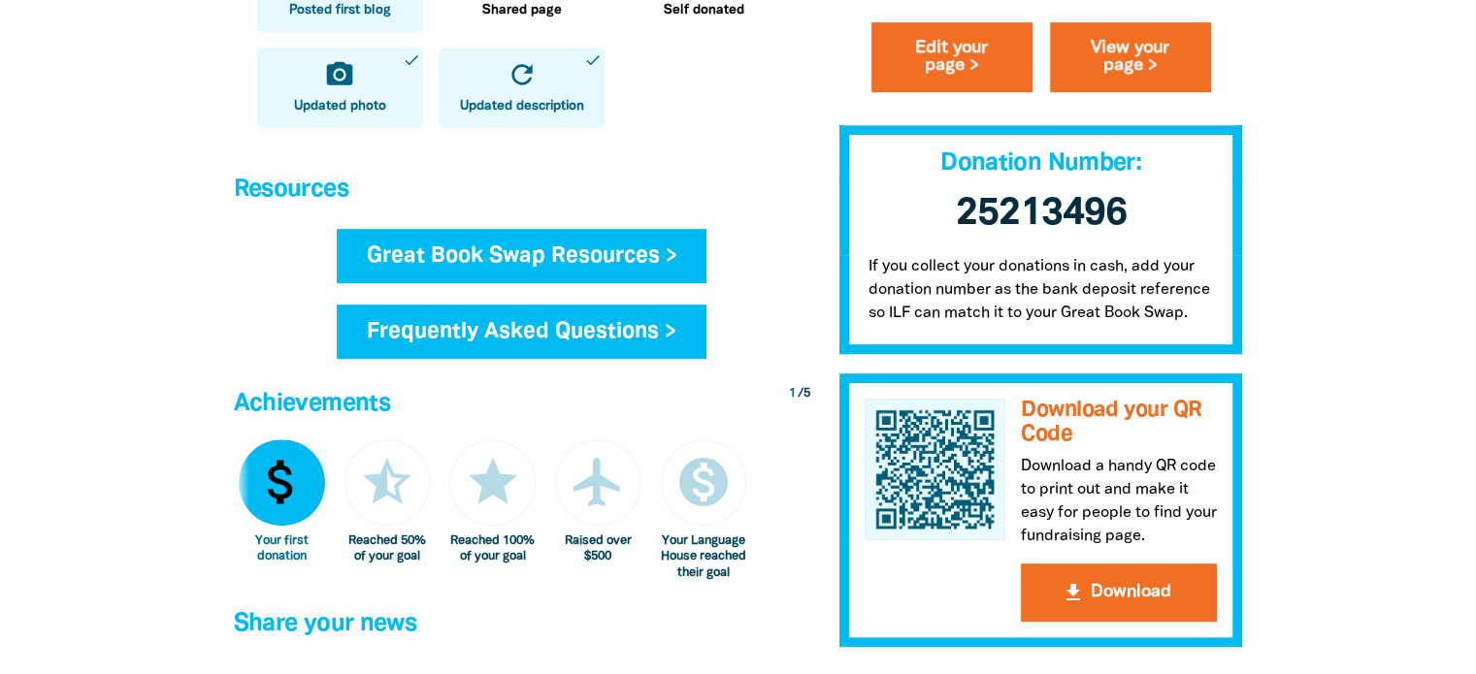
click at [649, 276] on link "Great Book Swap Resources >" at bounding box center [522, 256] width 371 height 54
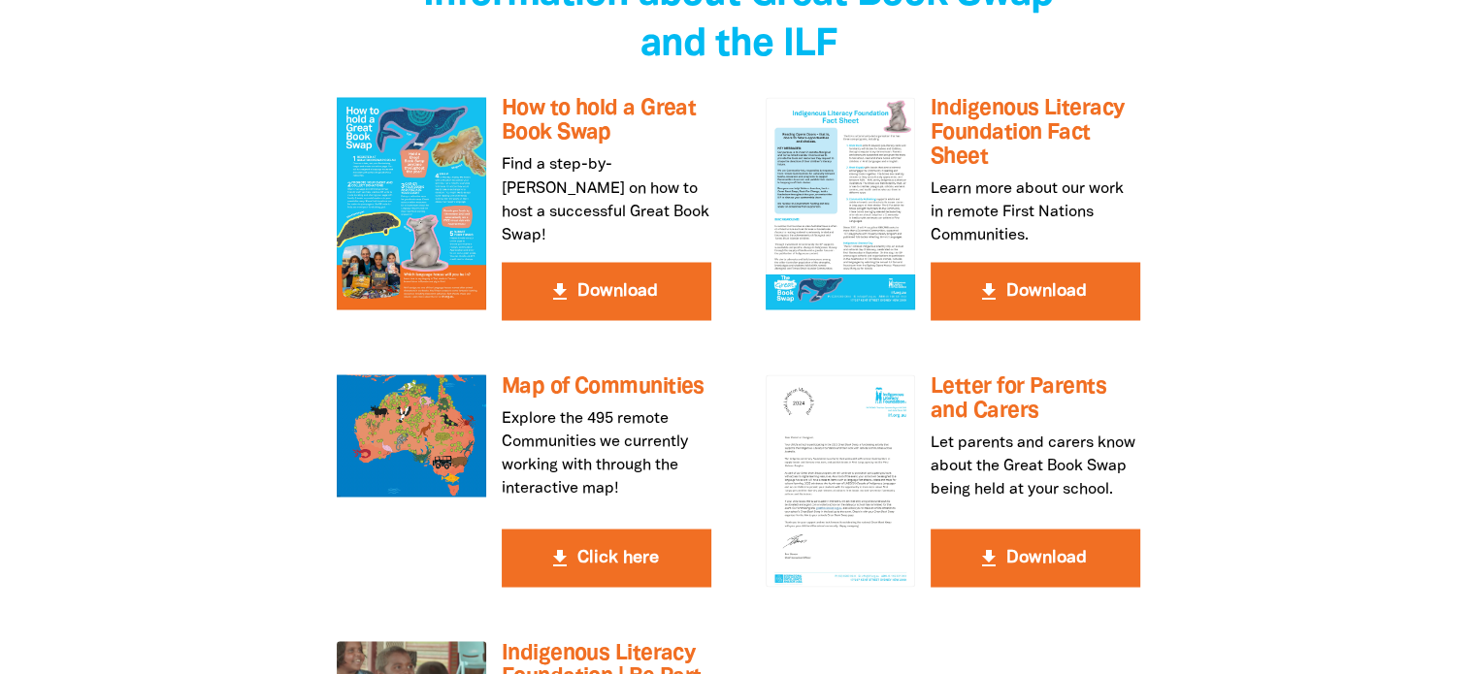
scroll to position [3500, 0]
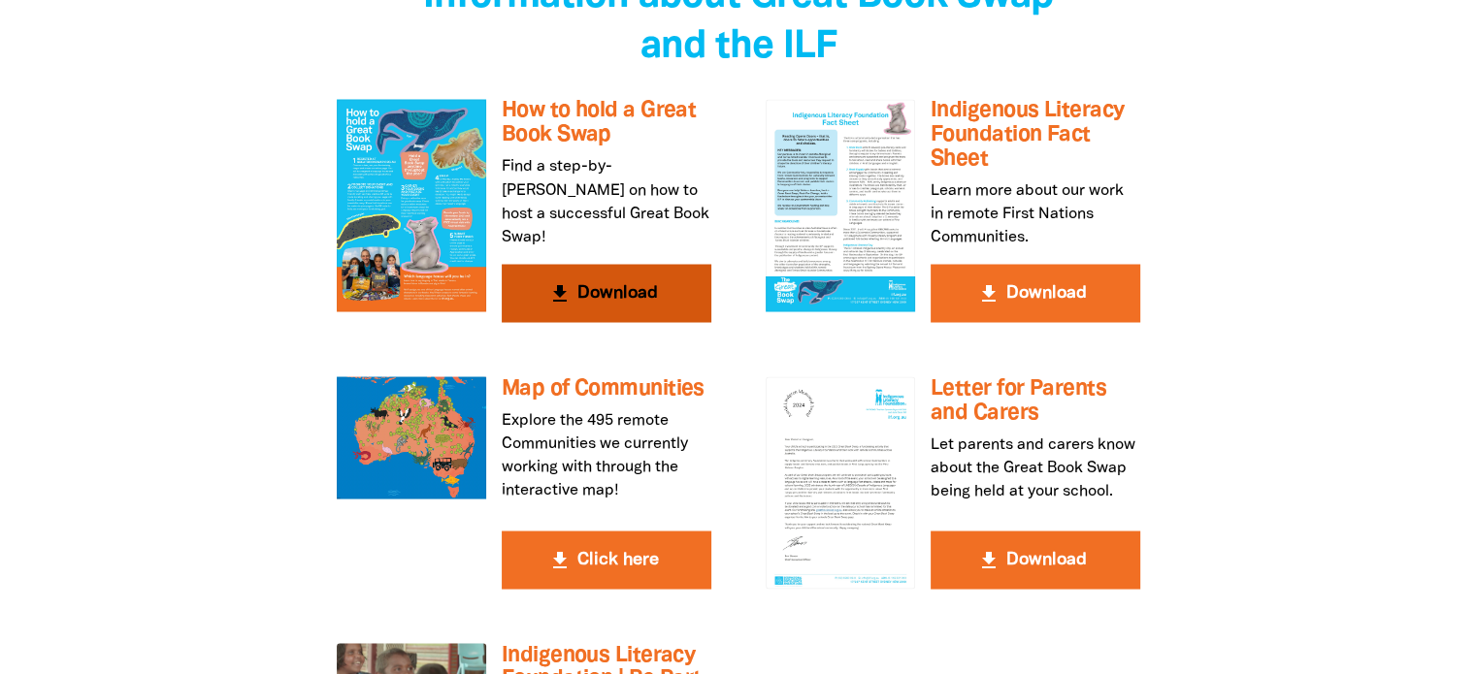
click at [586, 264] on button "get_app Download" at bounding box center [607, 293] width 210 height 58
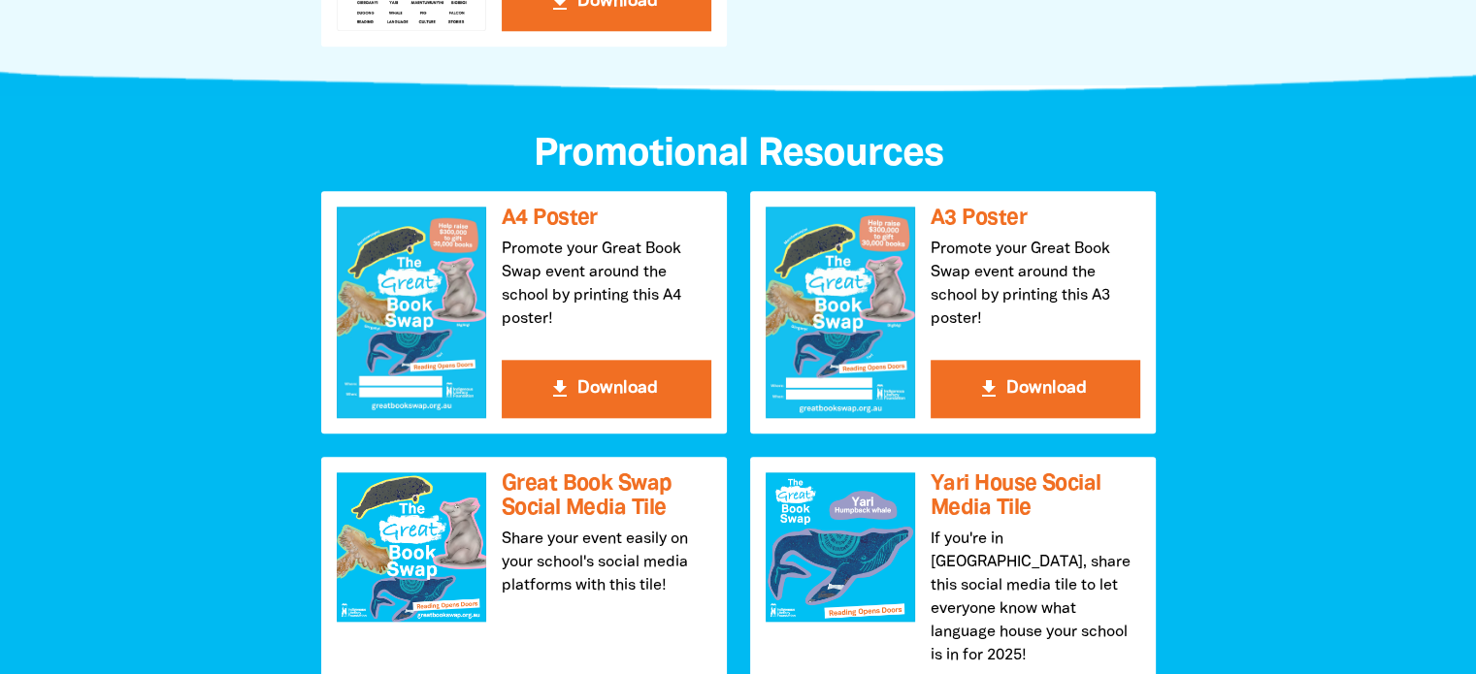
scroll to position [1921, 0]
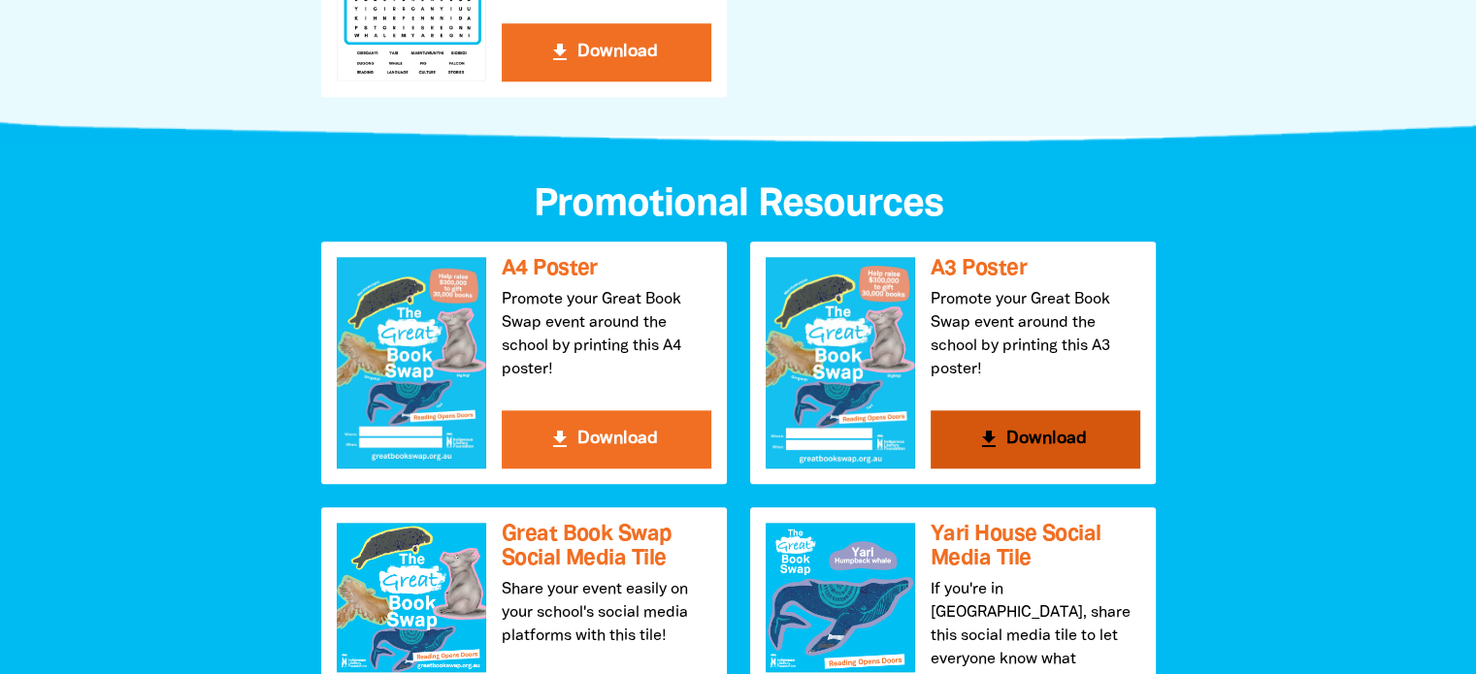
click at [1062, 446] on button "get_app Download" at bounding box center [1035, 439] width 210 height 58
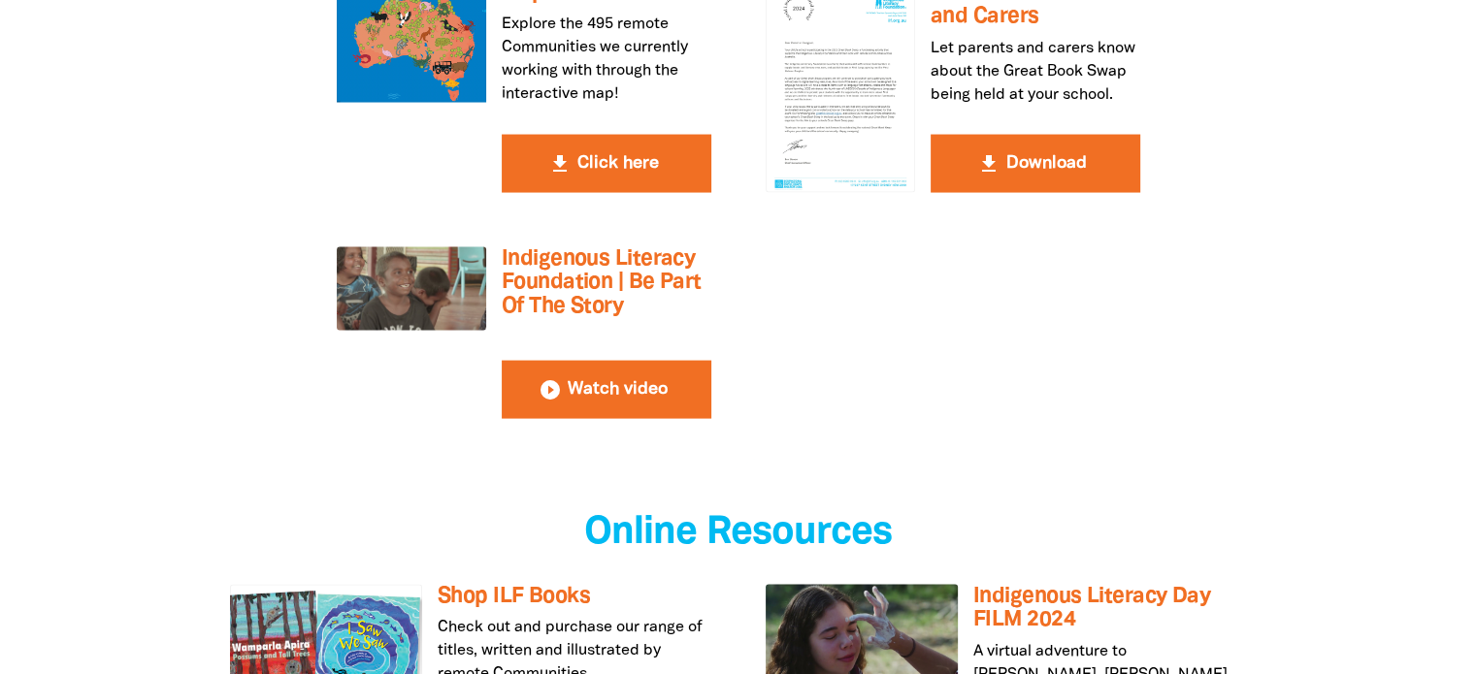
scroll to position [3899, 0]
